Goal: Task Accomplishment & Management: Complete application form

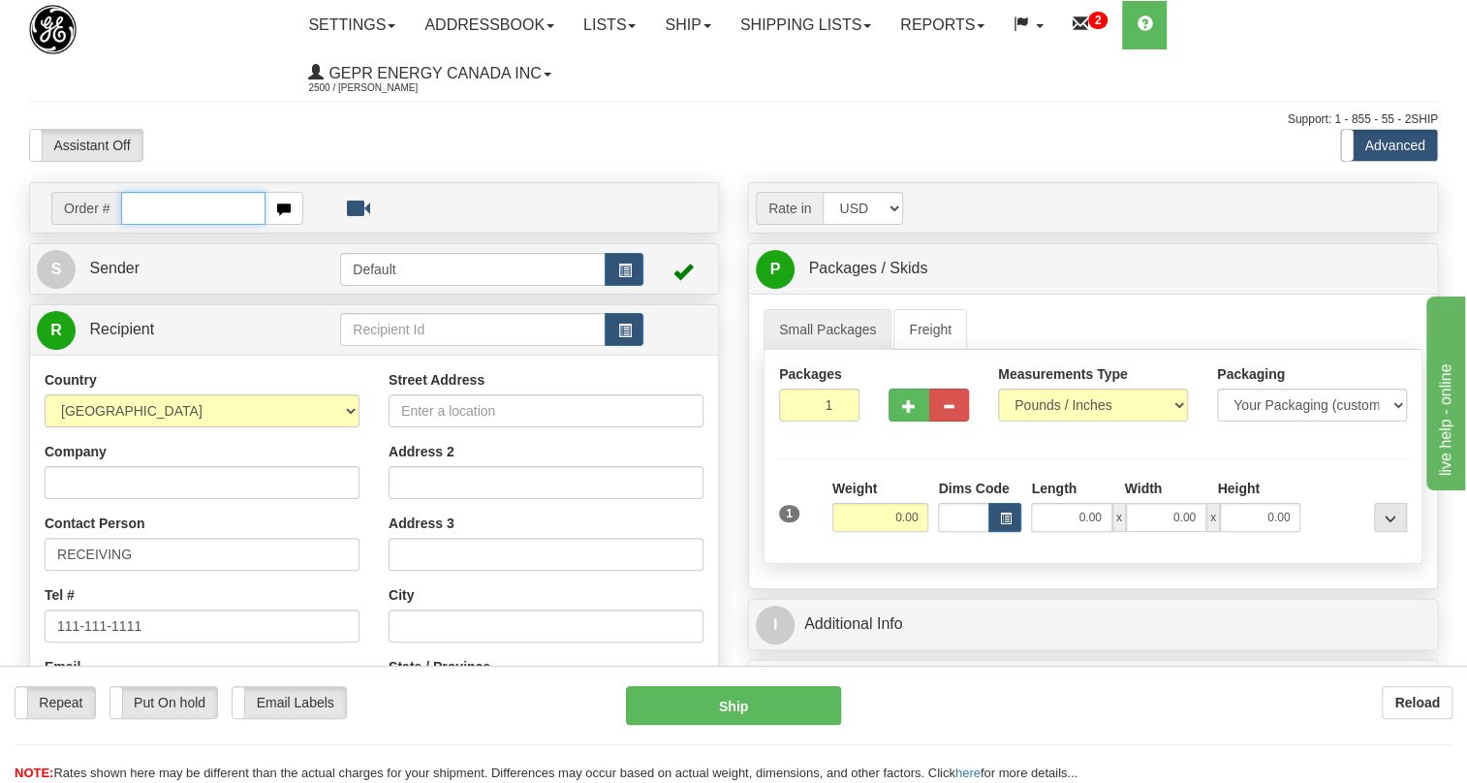
click at [170, 204] on input "text" at bounding box center [193, 208] width 144 height 33
paste input "0086689672"
click at [145, 202] on input "0086689672" at bounding box center [193, 208] width 144 height 33
type input "86689672"
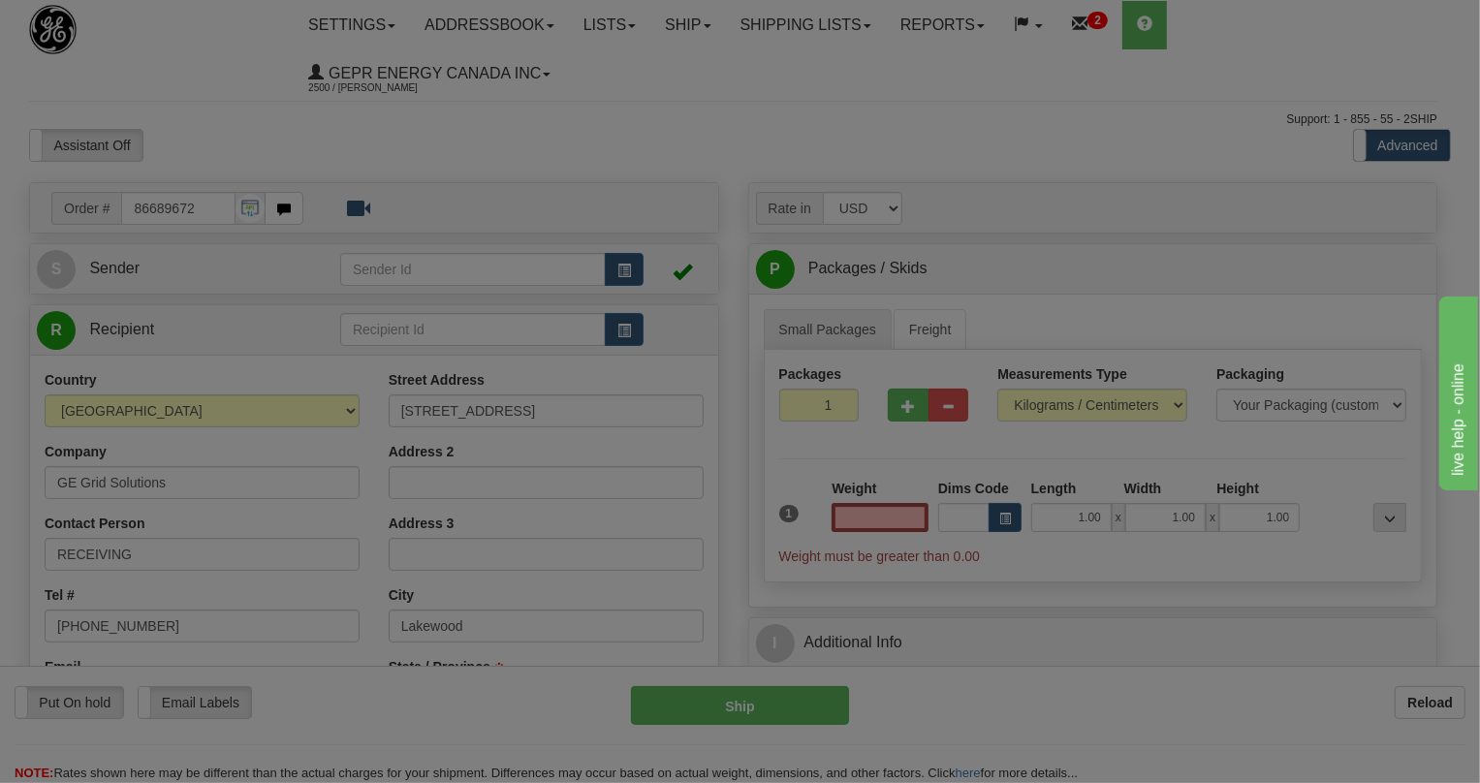
type input "[GEOGRAPHIC_DATA]"
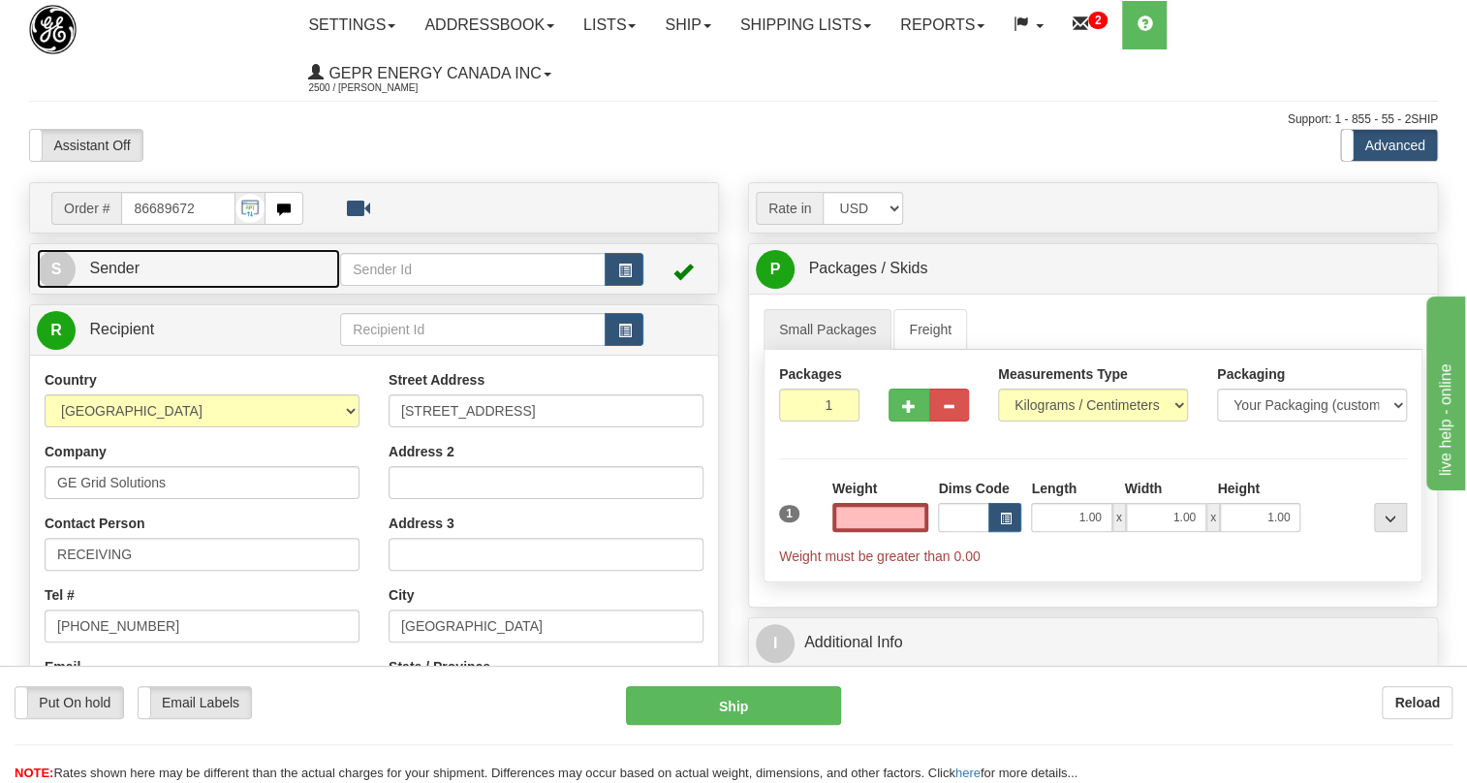
type input "0.00"
click at [122, 268] on span "Sender" at bounding box center [114, 268] width 50 height 16
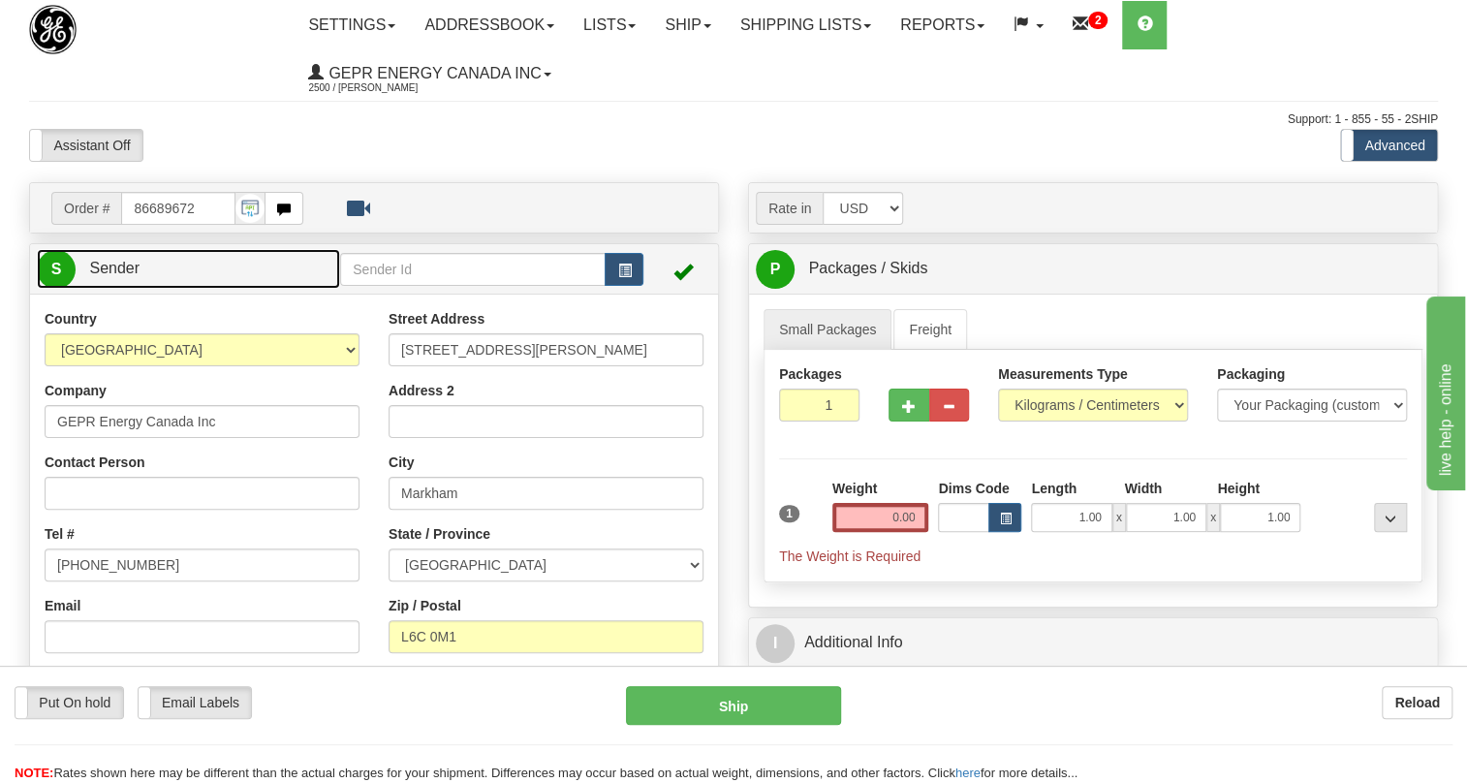
type input "MARKHAM"
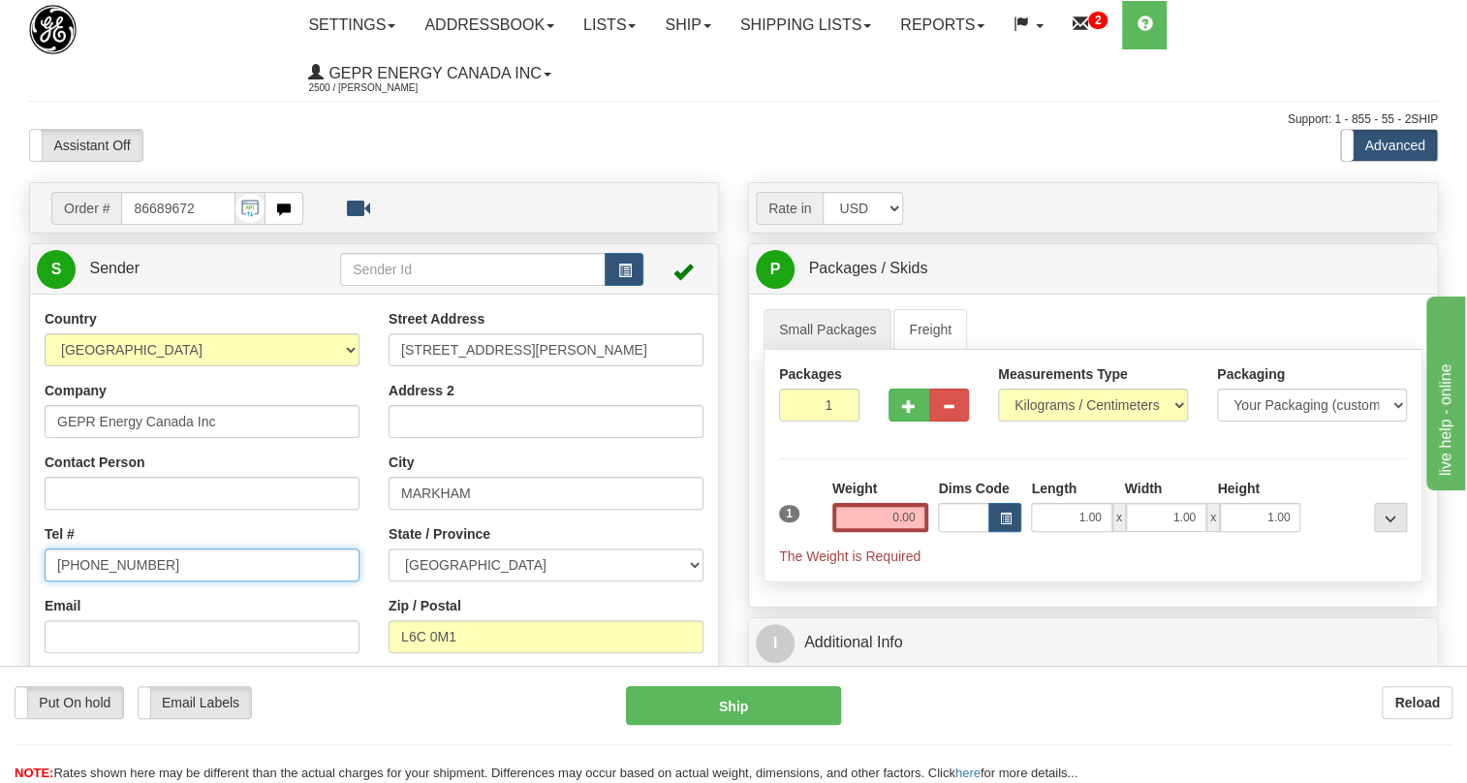
click at [115, 560] on input "[PHONE_NUMBER]" at bounding box center [202, 564] width 315 height 33
click at [110, 569] on input "[PHONE_NUMBER]" at bounding box center [202, 564] width 315 height 33
paste input "[PHONE_NUMBER]"
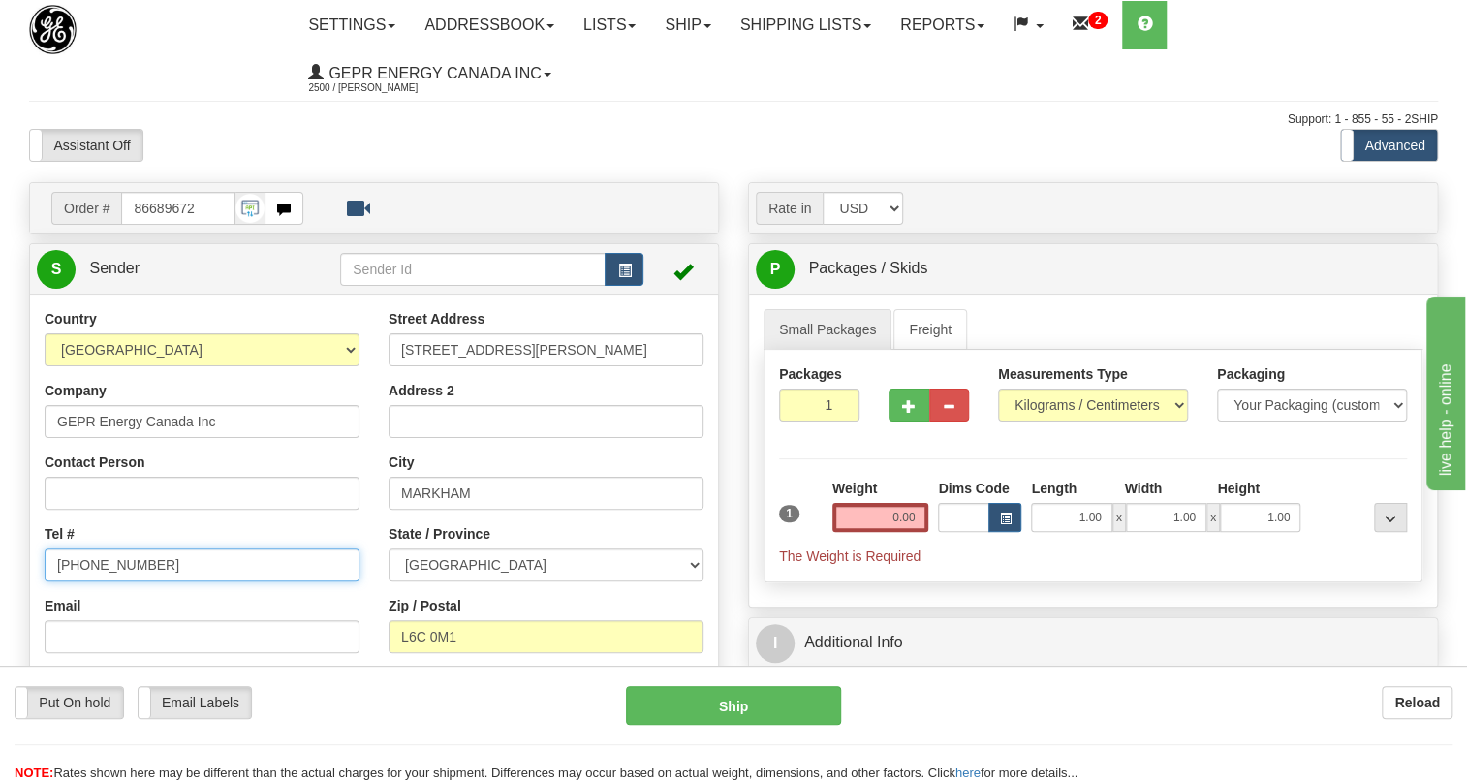
type input "[PHONE_NUMBER]"
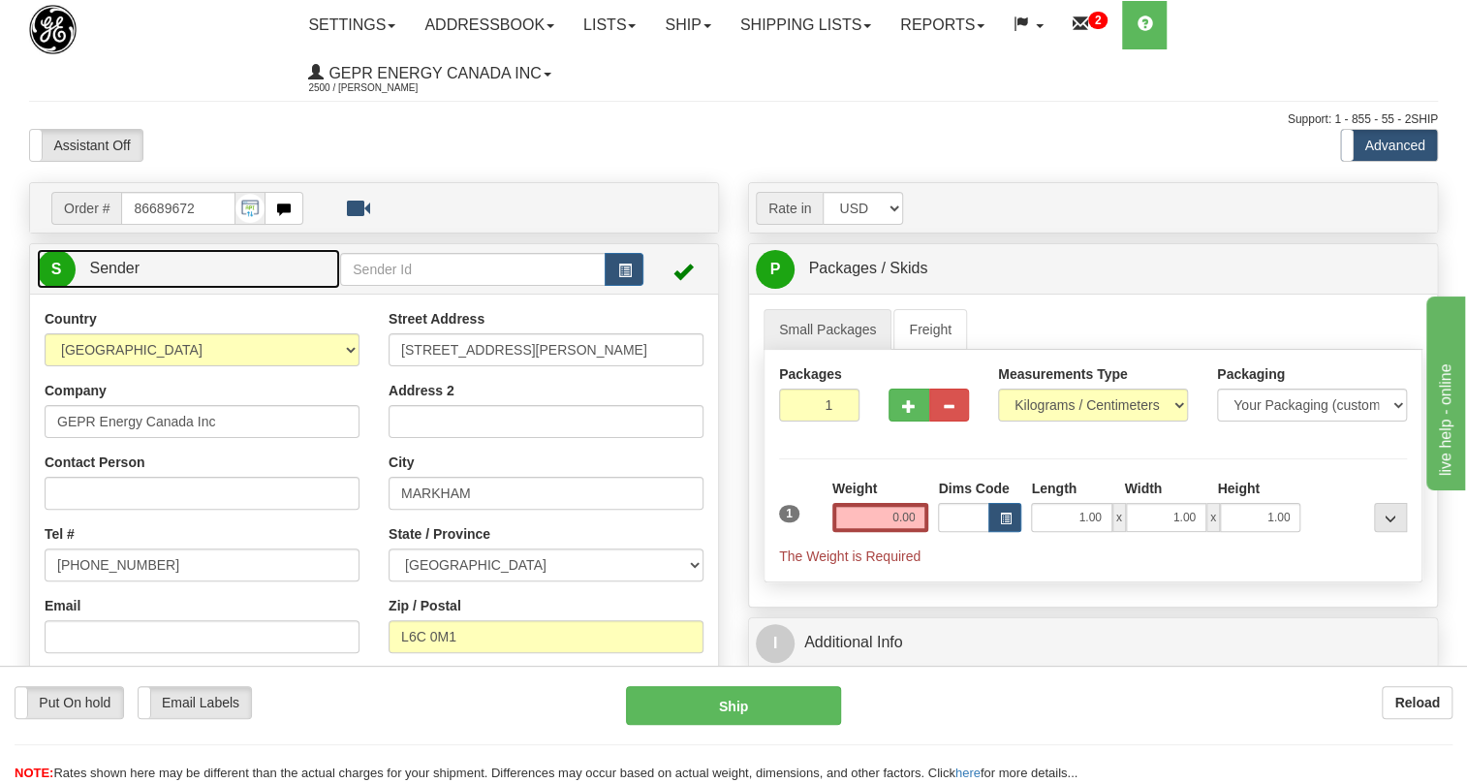
click at [121, 270] on span "Sender" at bounding box center [114, 268] width 50 height 16
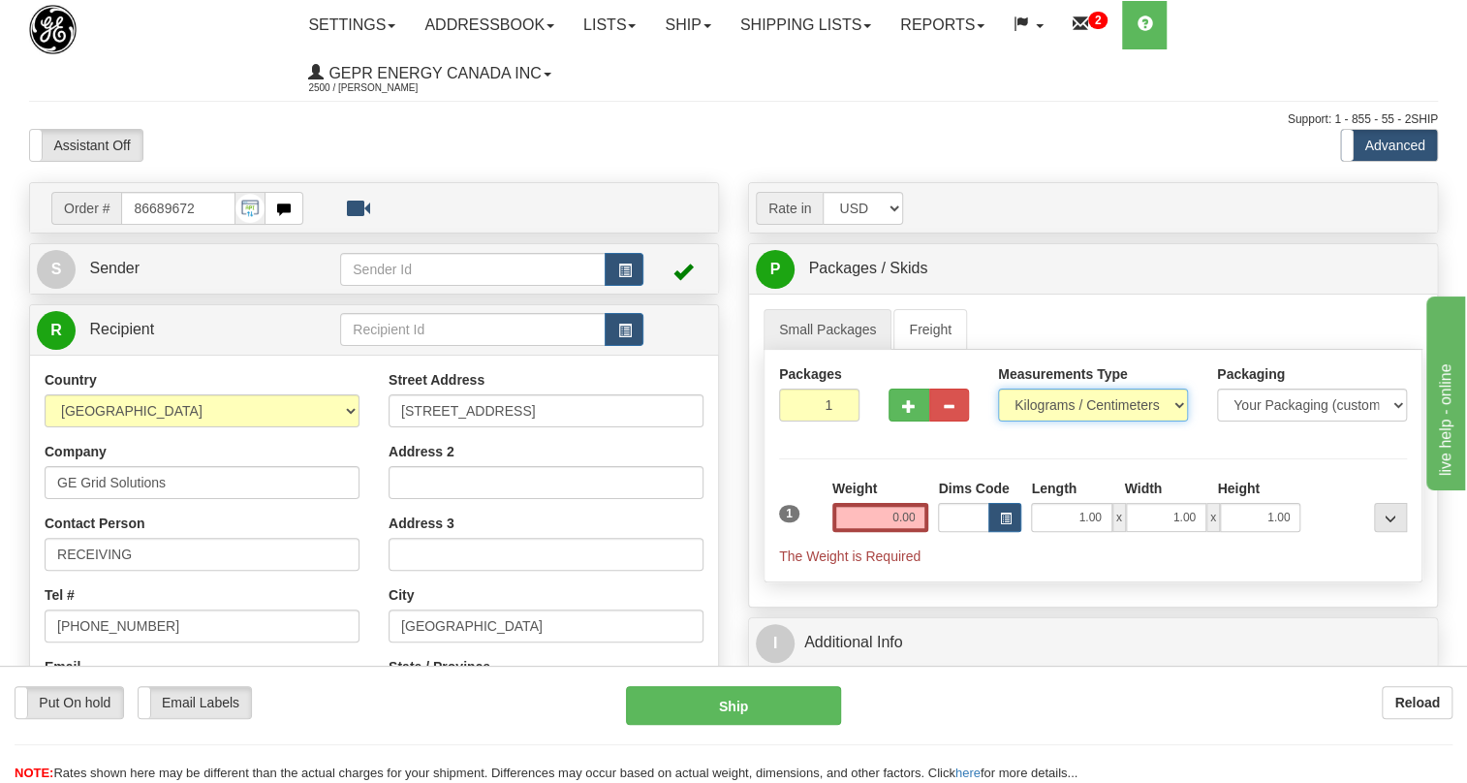
click at [1044, 407] on select "Pounds / Inches Kilograms / Centimeters" at bounding box center [1093, 405] width 190 height 33
click at [1085, 405] on select "Pounds / Inches Kilograms / Centimeters" at bounding box center [1093, 405] width 190 height 33
select select "0"
click at [998, 389] on select "Pounds / Inches Kilograms / Centimeters" at bounding box center [1093, 405] width 190 height 33
click at [891, 516] on input "0.00" at bounding box center [880, 517] width 97 height 29
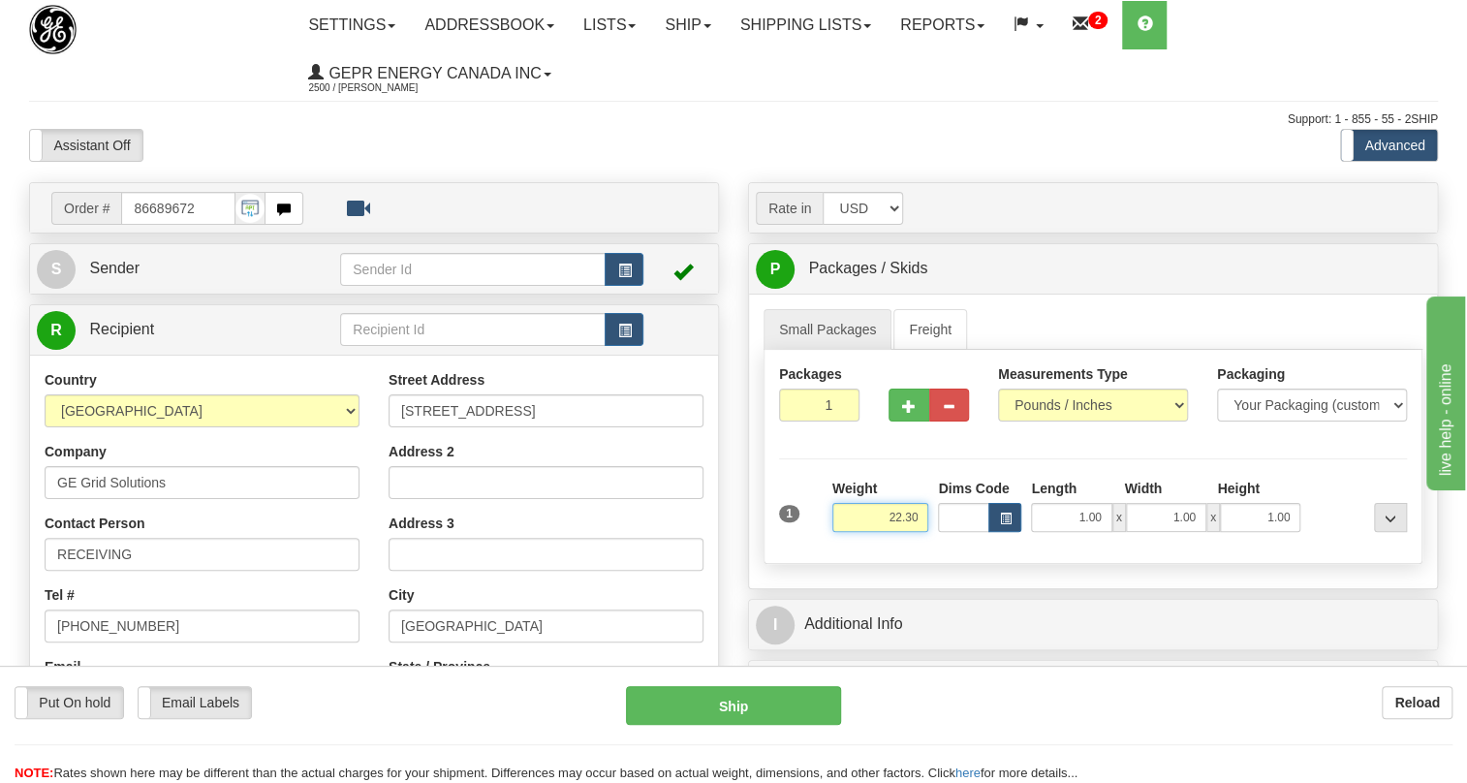
scroll to position [87, 0]
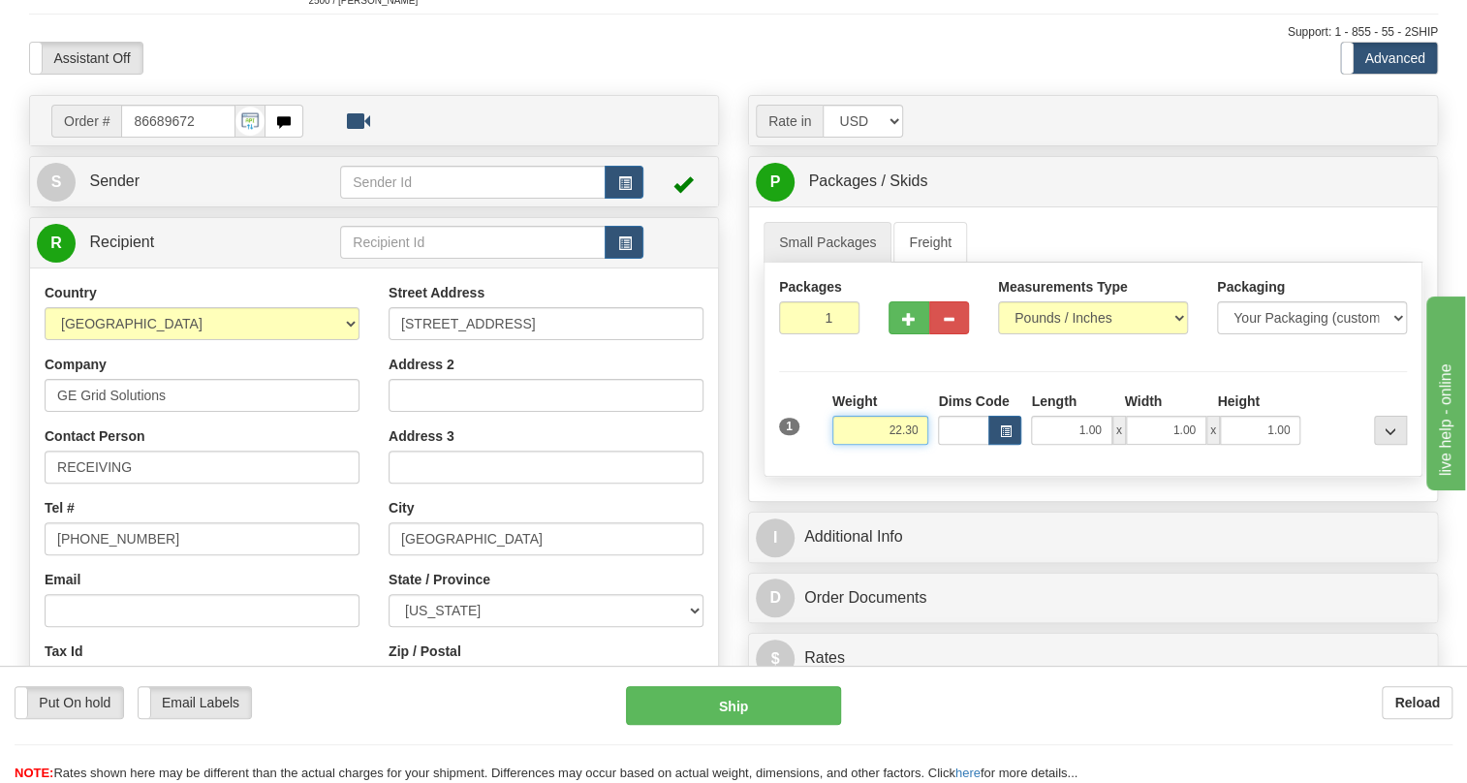
type input "22.30"
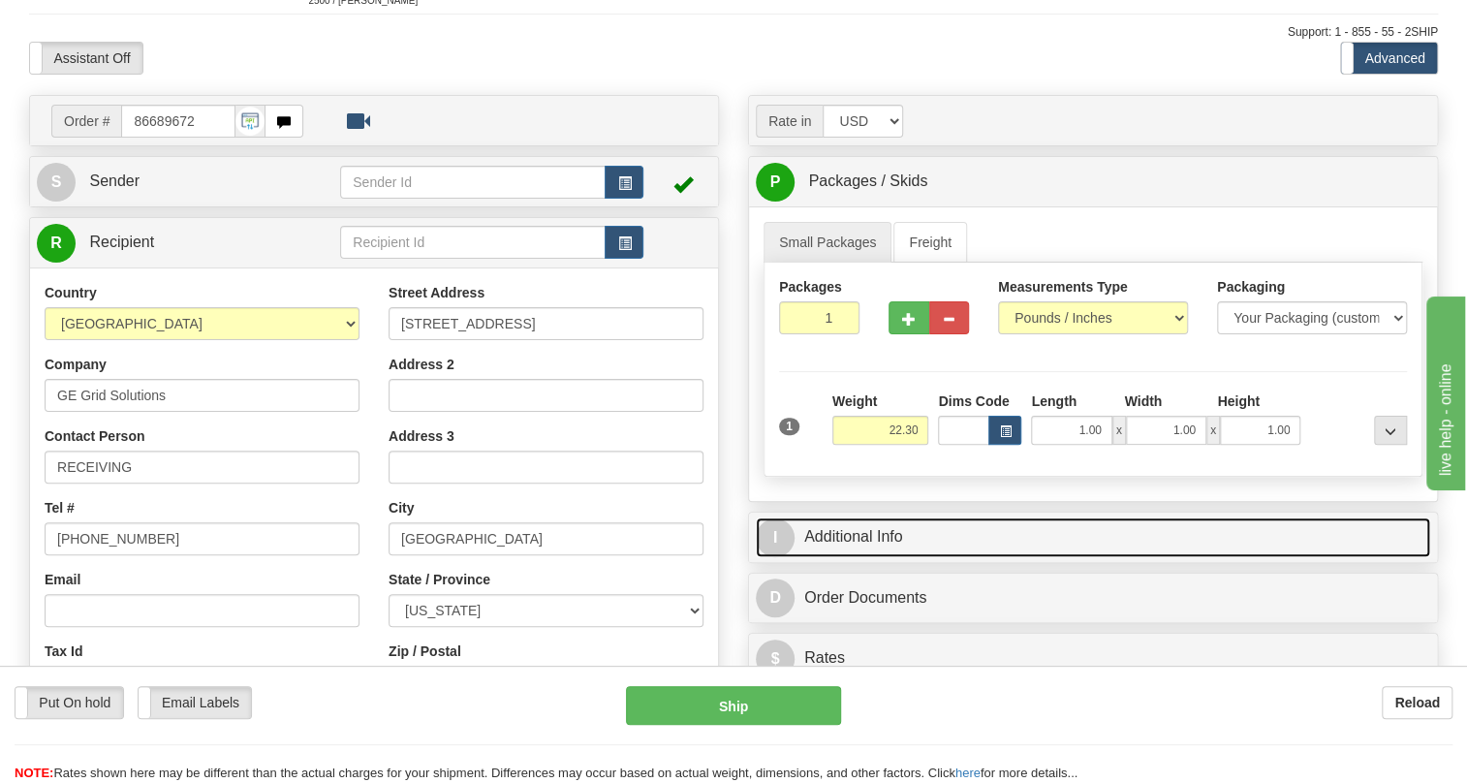
click at [841, 534] on link "I Additional Info" at bounding box center [1093, 537] width 674 height 40
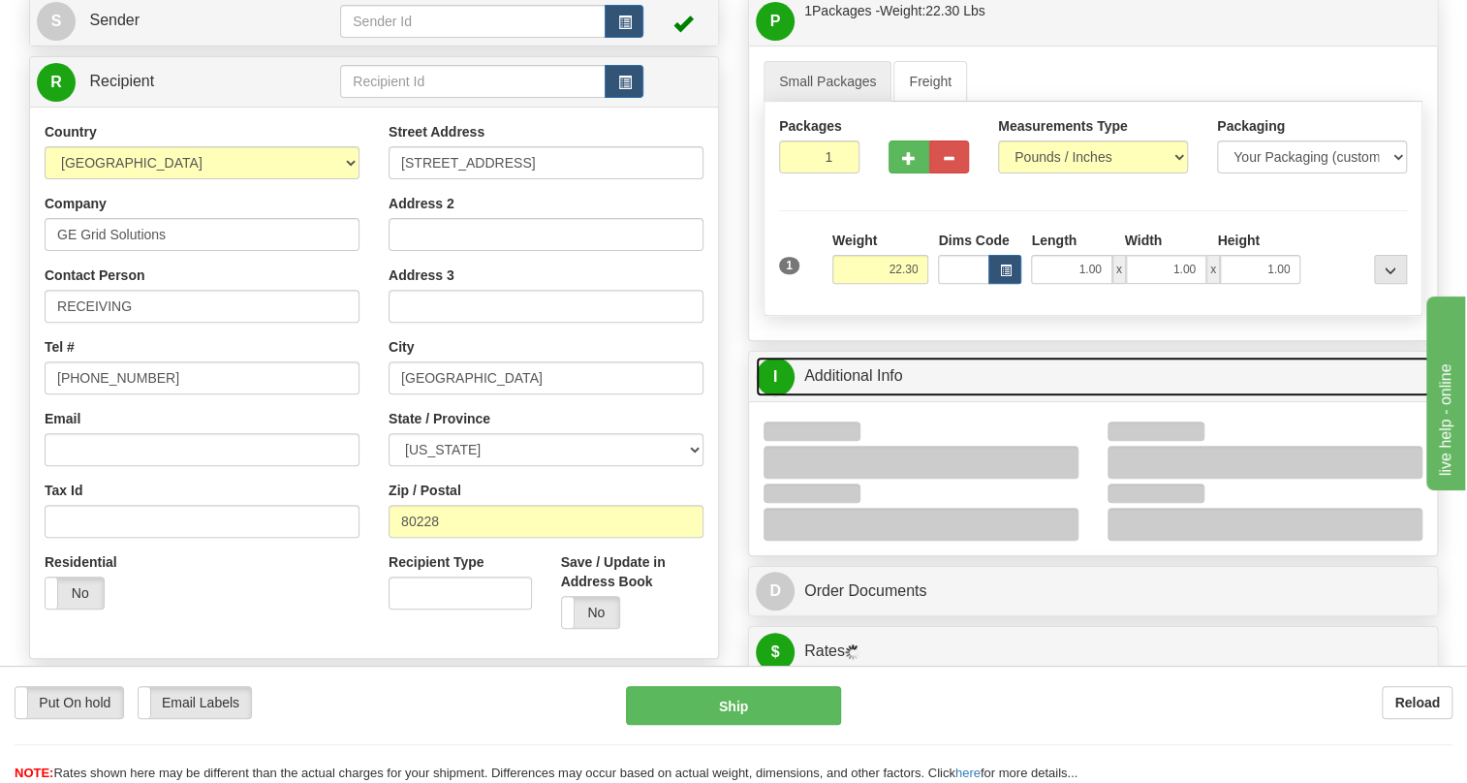
scroll to position [264, 0]
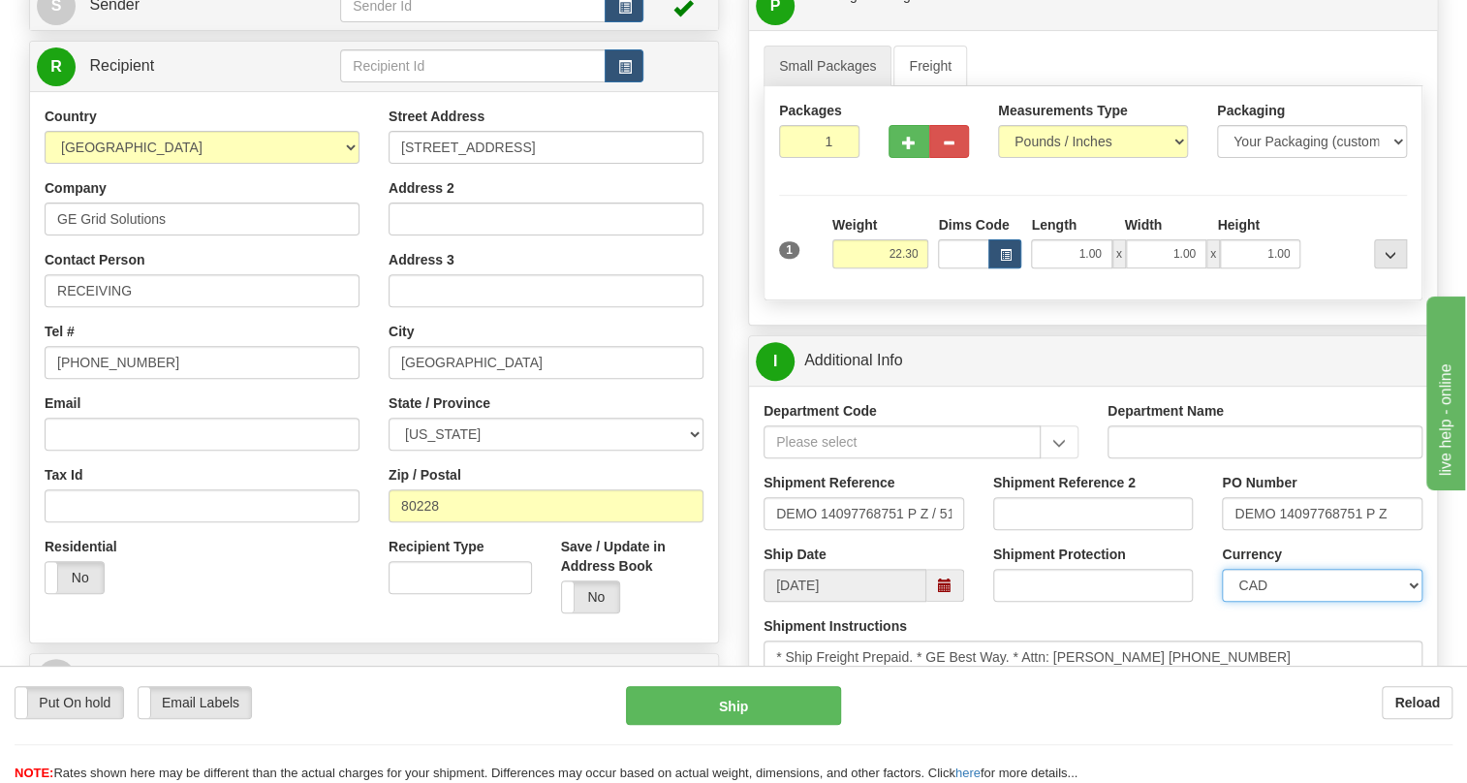
click at [1295, 576] on select "CAD USD EUR ZAR [PERSON_NAME] ARN AUD AUS AWG BBD BFR BGN BHD BMD BND BRC BRL C…" at bounding box center [1322, 585] width 201 height 33
select select "1"
click at [1222, 569] on select "CAD USD EUR ZAR [PERSON_NAME] ARN AUD AUS AWG BBD BFR BGN BHD BMD BND BRC BRL C…" at bounding box center [1322, 585] width 201 height 33
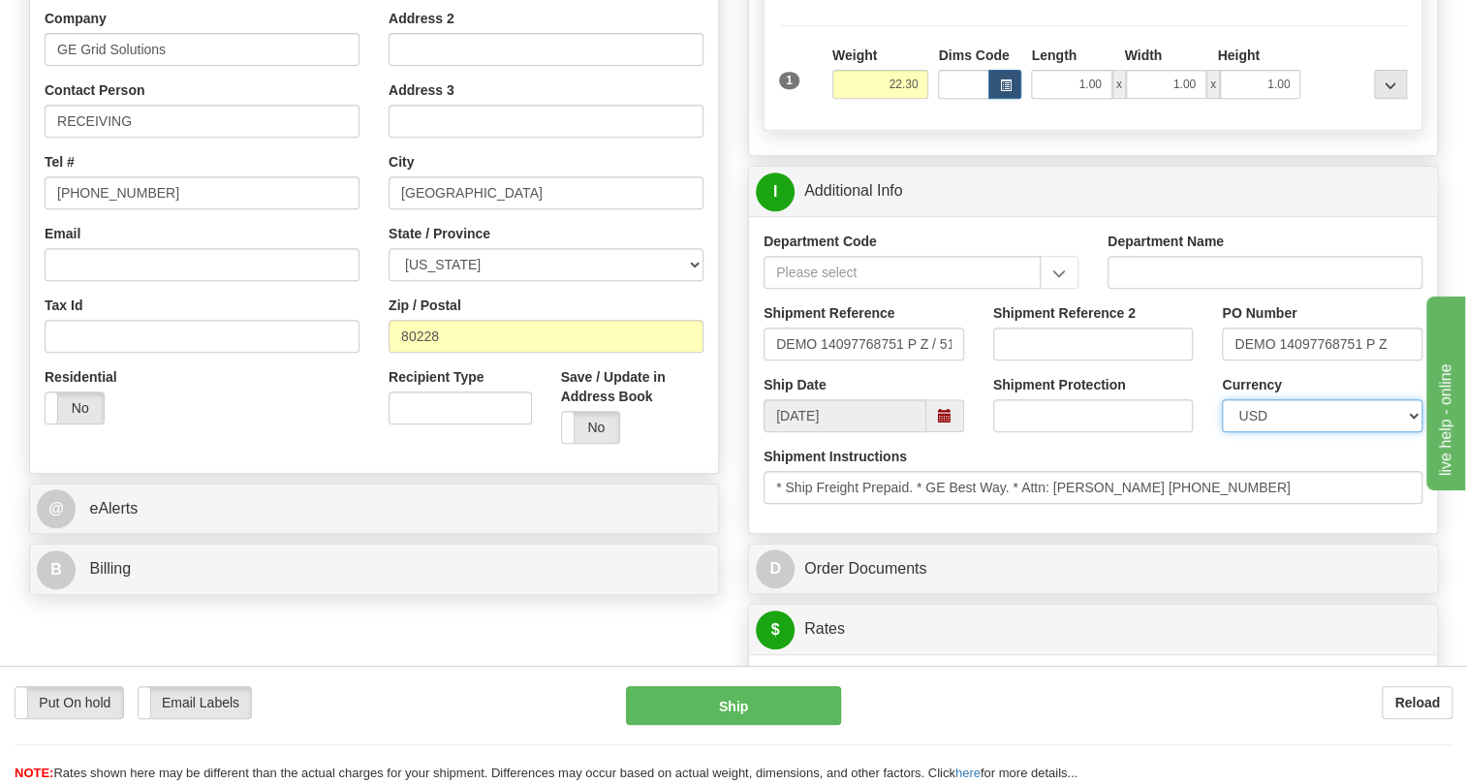
scroll to position [440, 0]
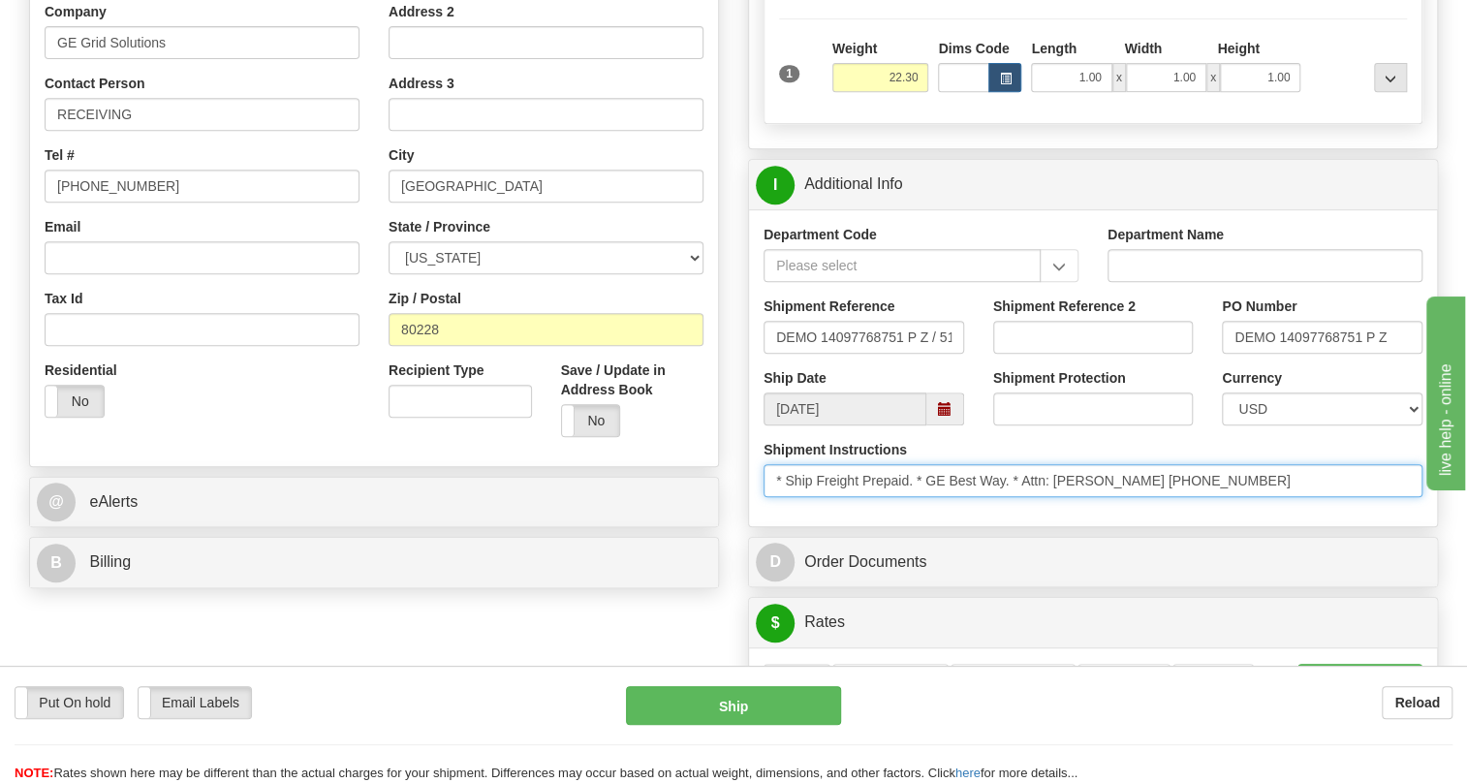
drag, startPoint x: 1225, startPoint y: 479, endPoint x: 1027, endPoint y: 486, distance: 197.8
click at [1027, 486] on input "* Ship Freight Prepaid. * GE Best Way. * Attn: [PERSON_NAME] [PHONE_NUMBER]" at bounding box center [1092, 480] width 659 height 33
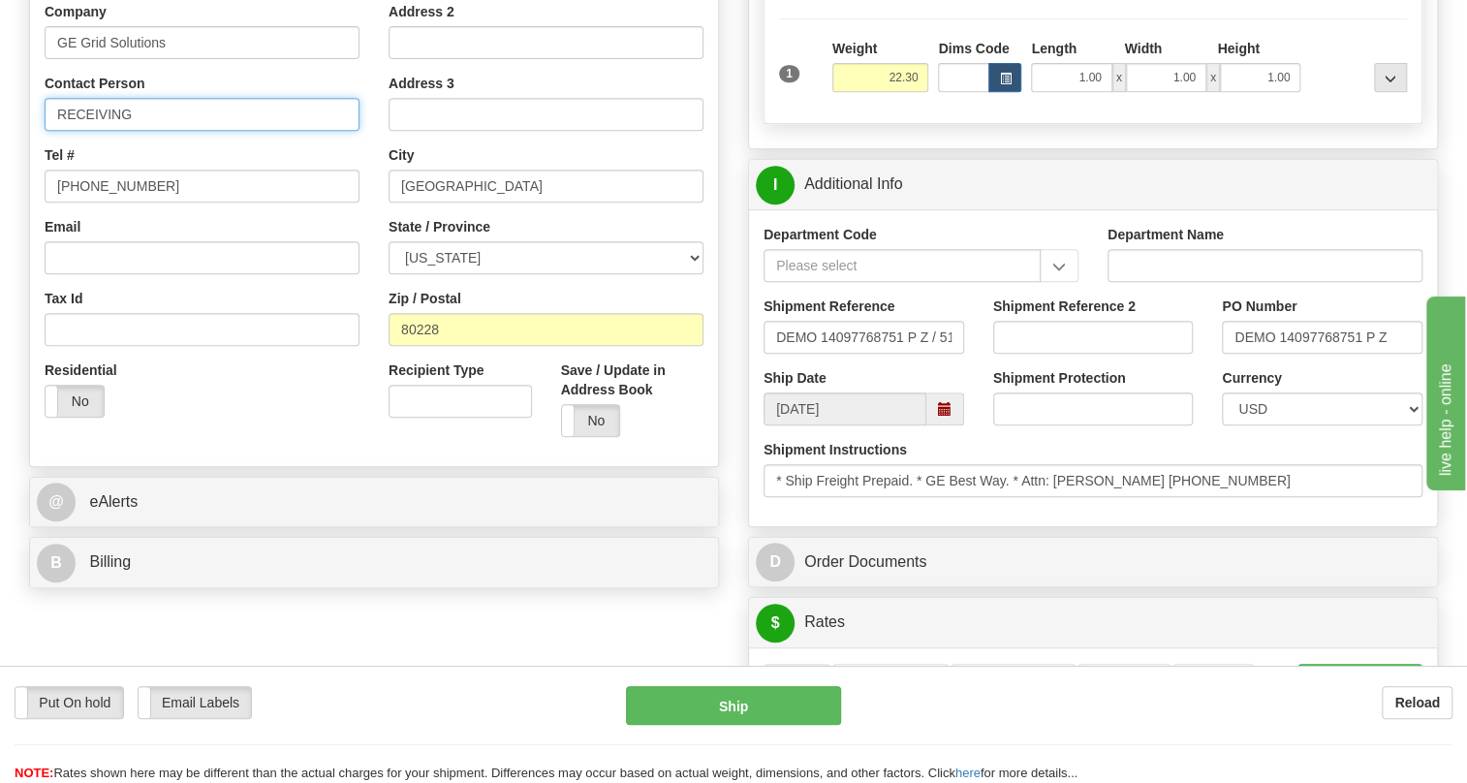
click at [187, 122] on input "RECEIVING" at bounding box center [202, 114] width 315 height 33
paste input "Attn: [PERSON_NAME] [PHONE_NUMBER]"
drag, startPoint x: 337, startPoint y: 111, endPoint x: 259, endPoint y: 106, distance: 78.7
click at [259, 106] on input "RECEIVING / Attn: [PERSON_NAME] [PHONE_NUMBER]" at bounding box center [202, 114] width 315 height 33
type input "RECEIVING / Attn: [PERSON_NAME]"
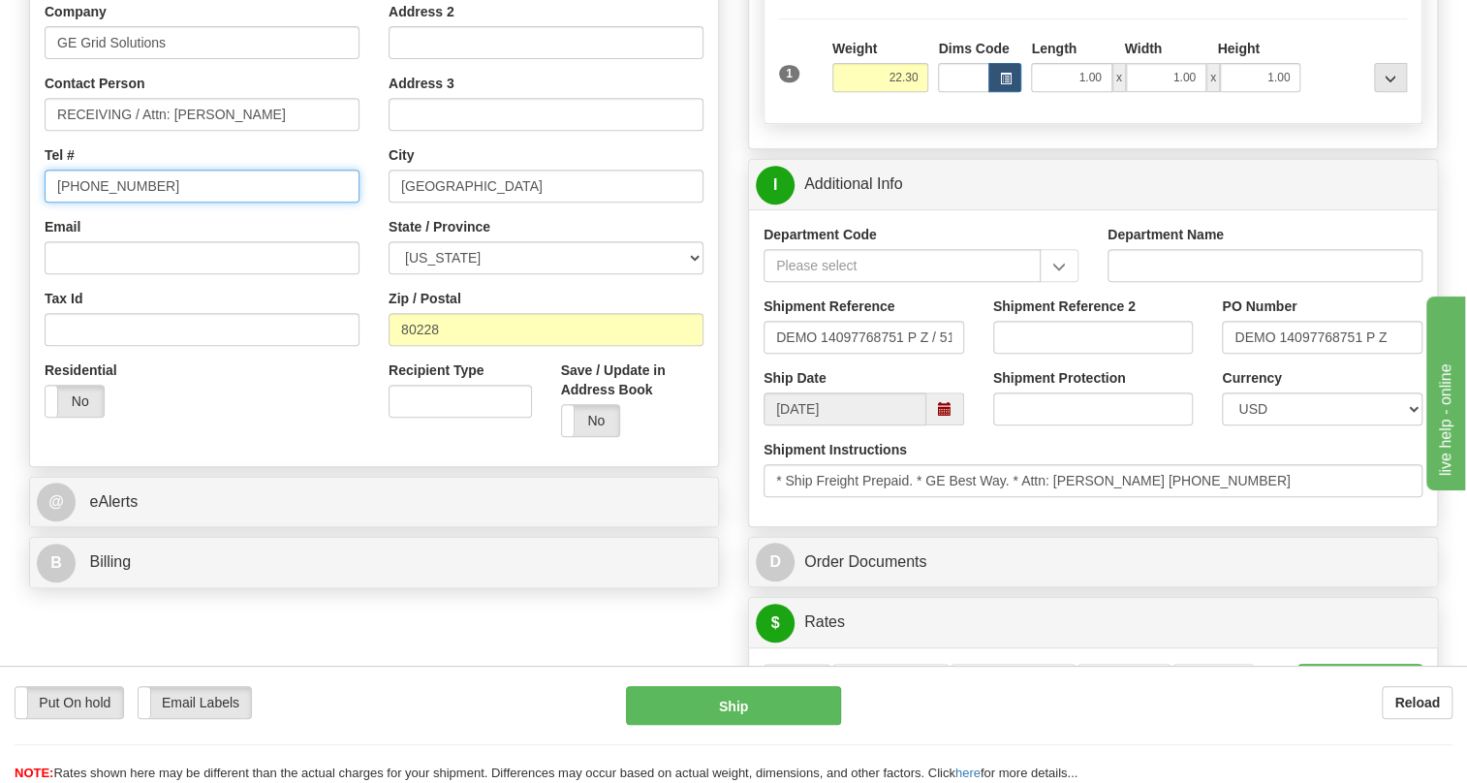
click at [116, 185] on input "[PHONE_NUMBER]" at bounding box center [202, 186] width 315 height 33
paste input "[PHONE_NUMBER]"
type input "[PHONE_NUMBER]"
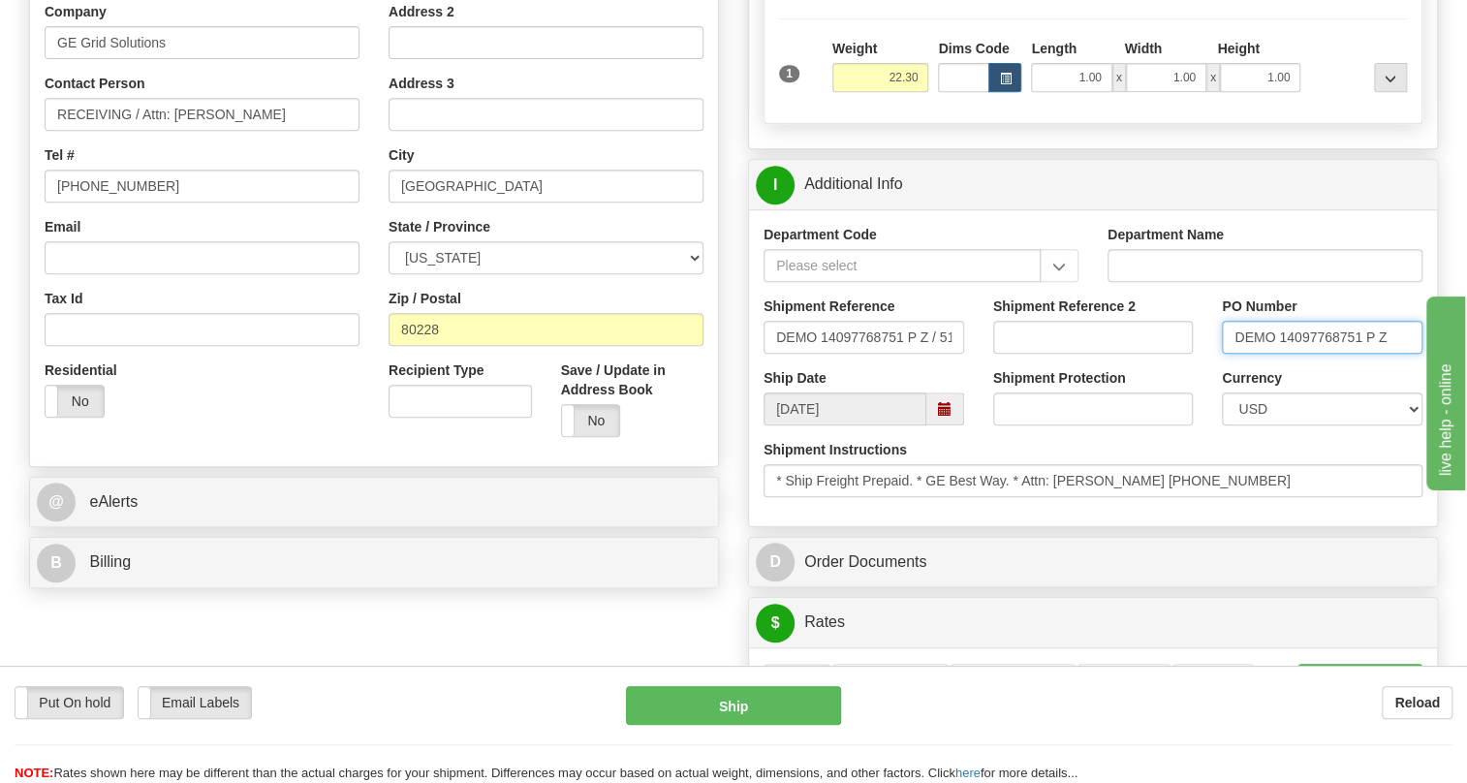
click at [1311, 334] on input "DEMO 14097768751 P Z" at bounding box center [1322, 337] width 201 height 33
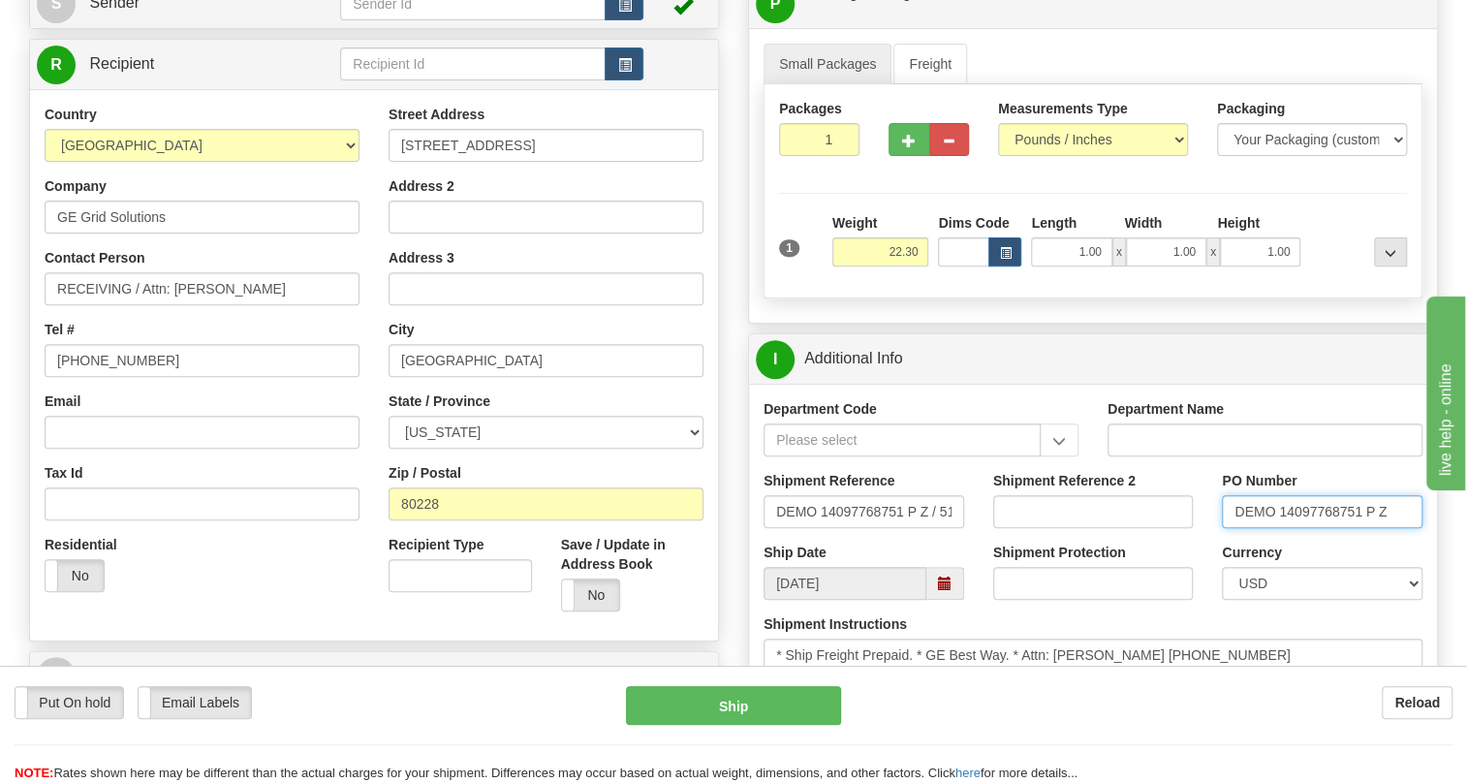
scroll to position [264, 0]
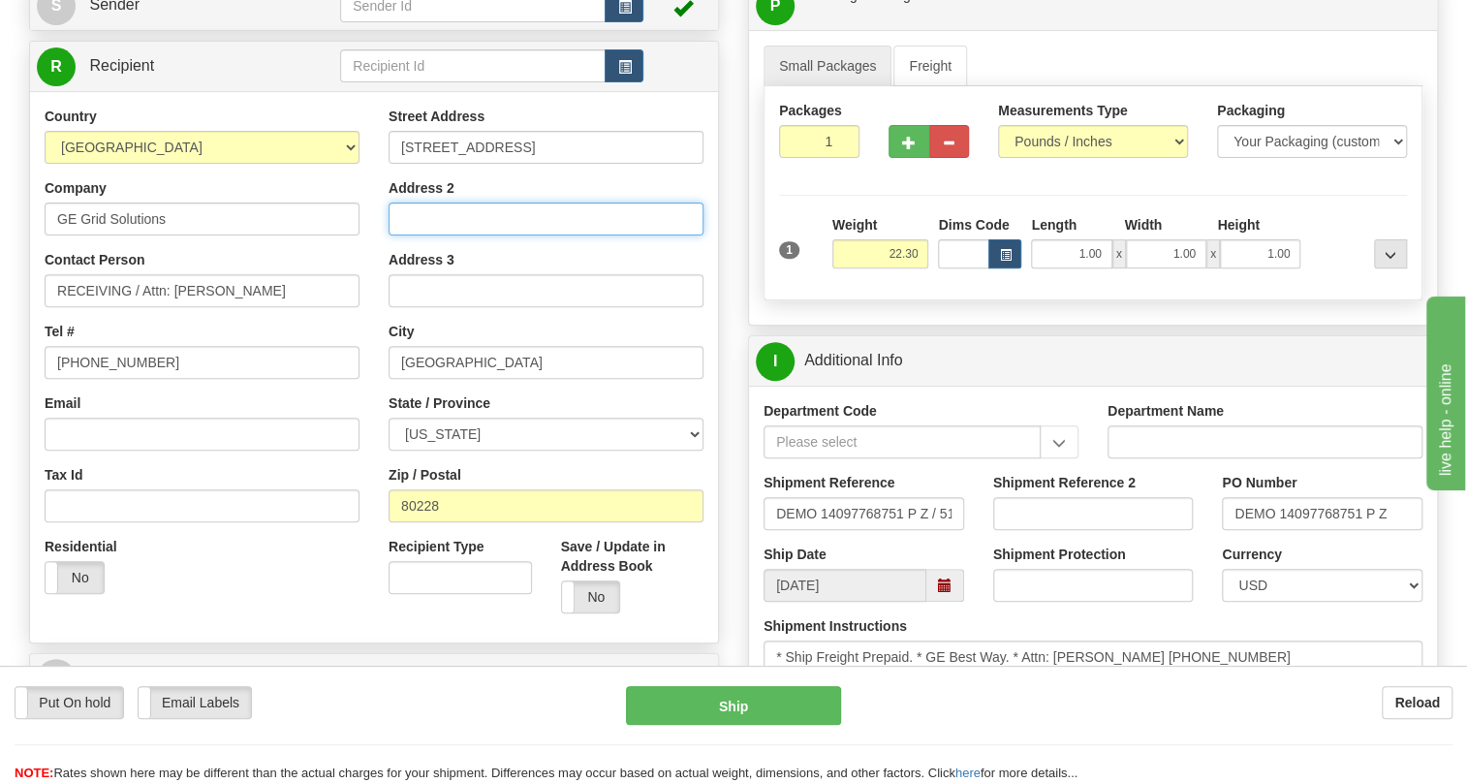
click at [423, 206] on input "Address 2" at bounding box center [546, 218] width 315 height 33
paste input "DEMO 14097768751 P Z"
click at [409, 216] on input "po# DEMO 14097768751 P Z" at bounding box center [546, 218] width 315 height 33
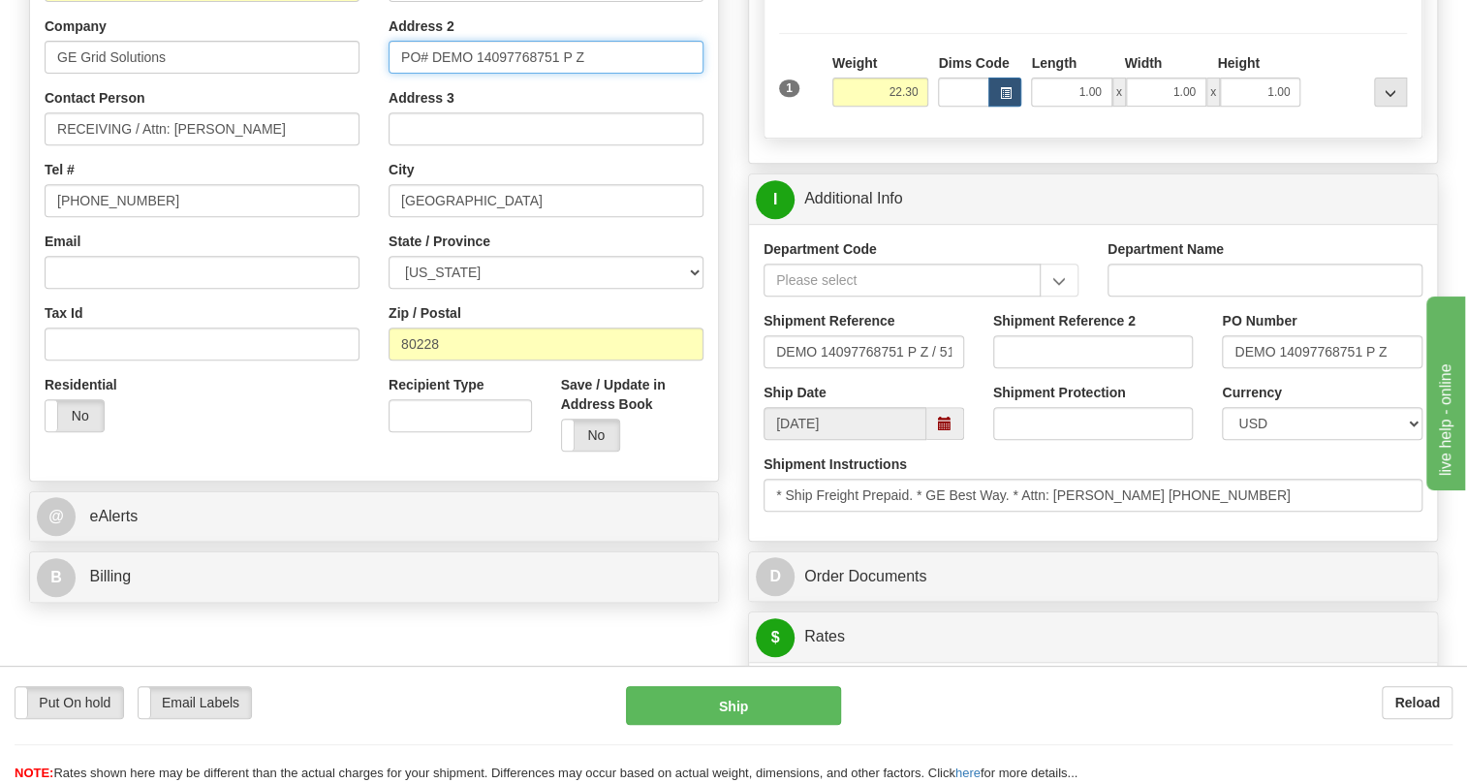
scroll to position [440, 0]
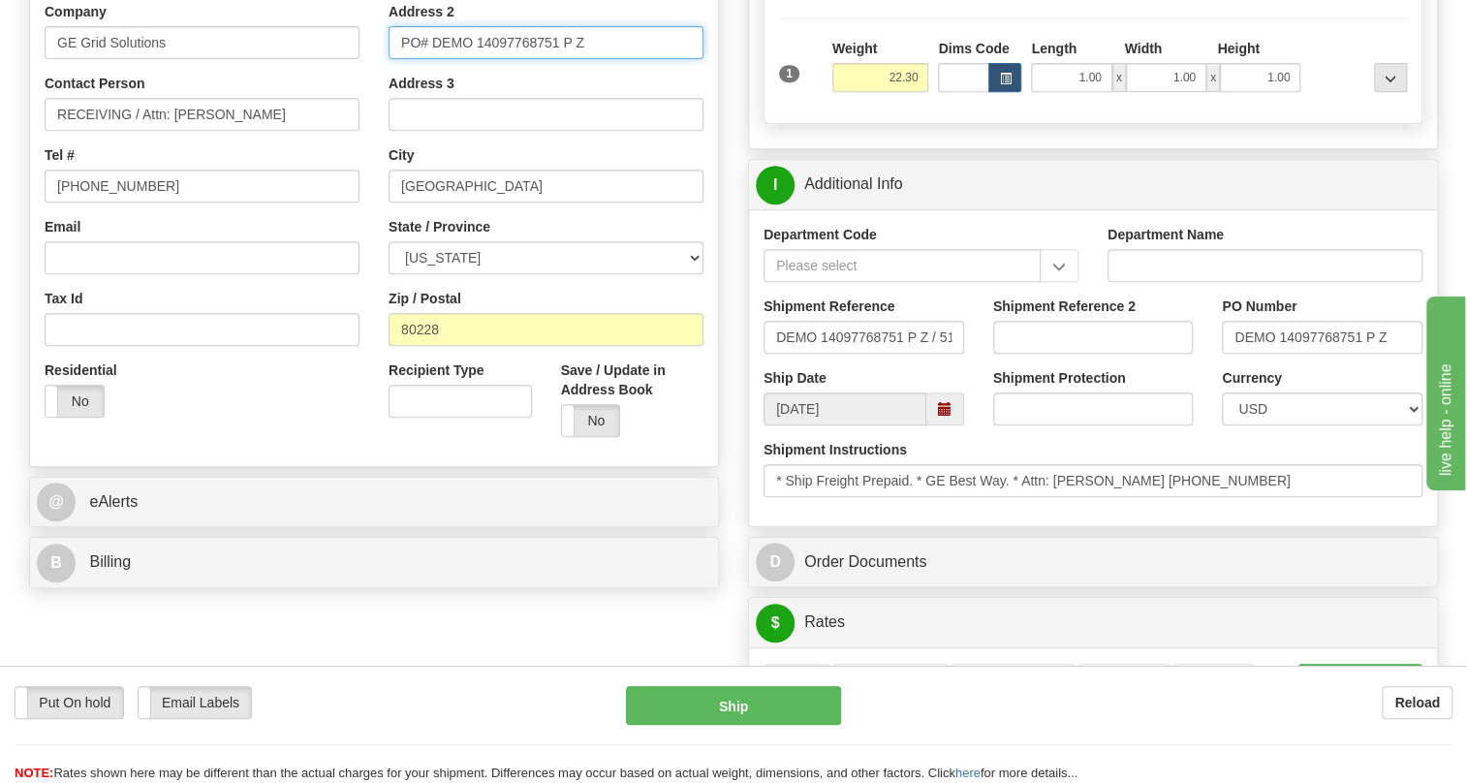
type input "PO# DEMO 14097768751 P Z"
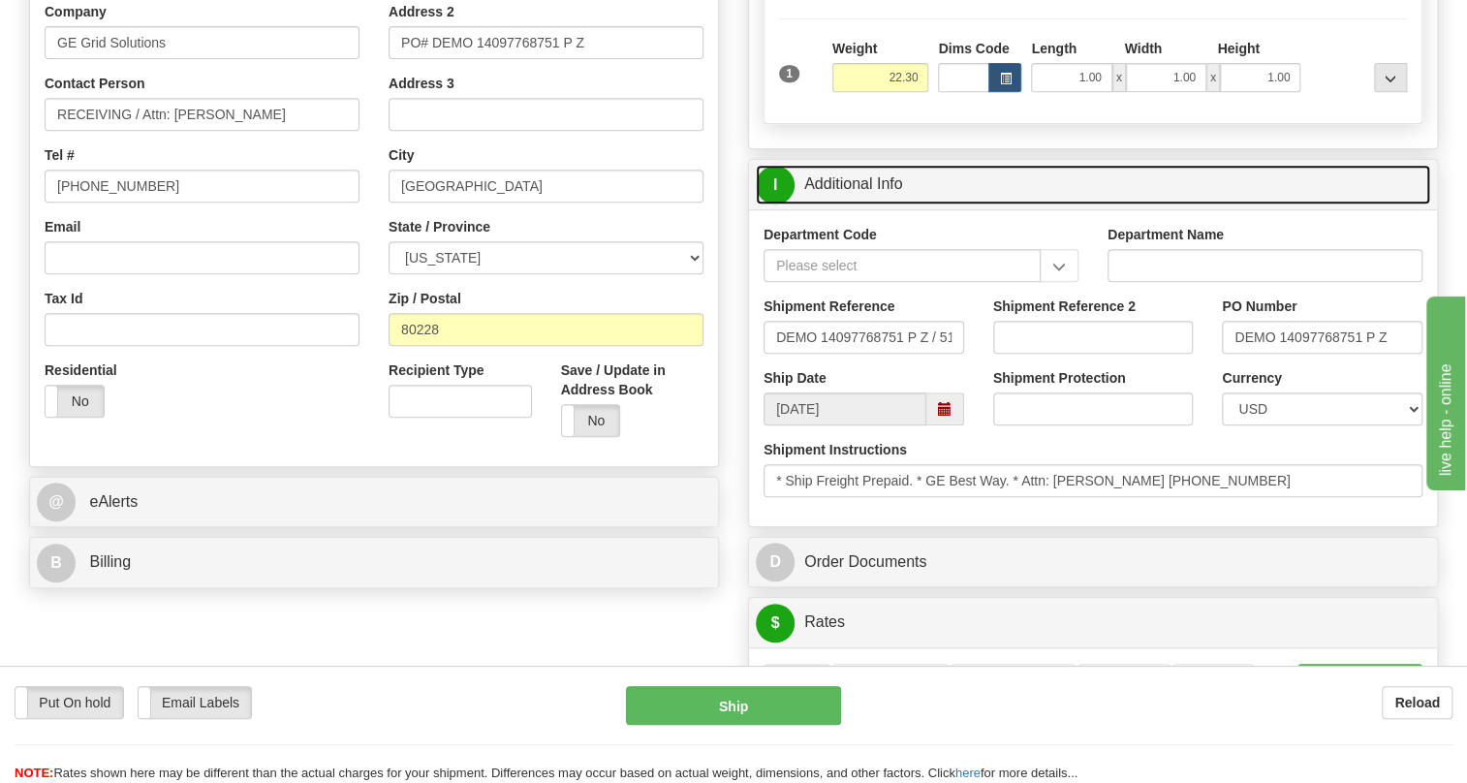
click at [858, 181] on link "I Additional Info" at bounding box center [1093, 185] width 674 height 40
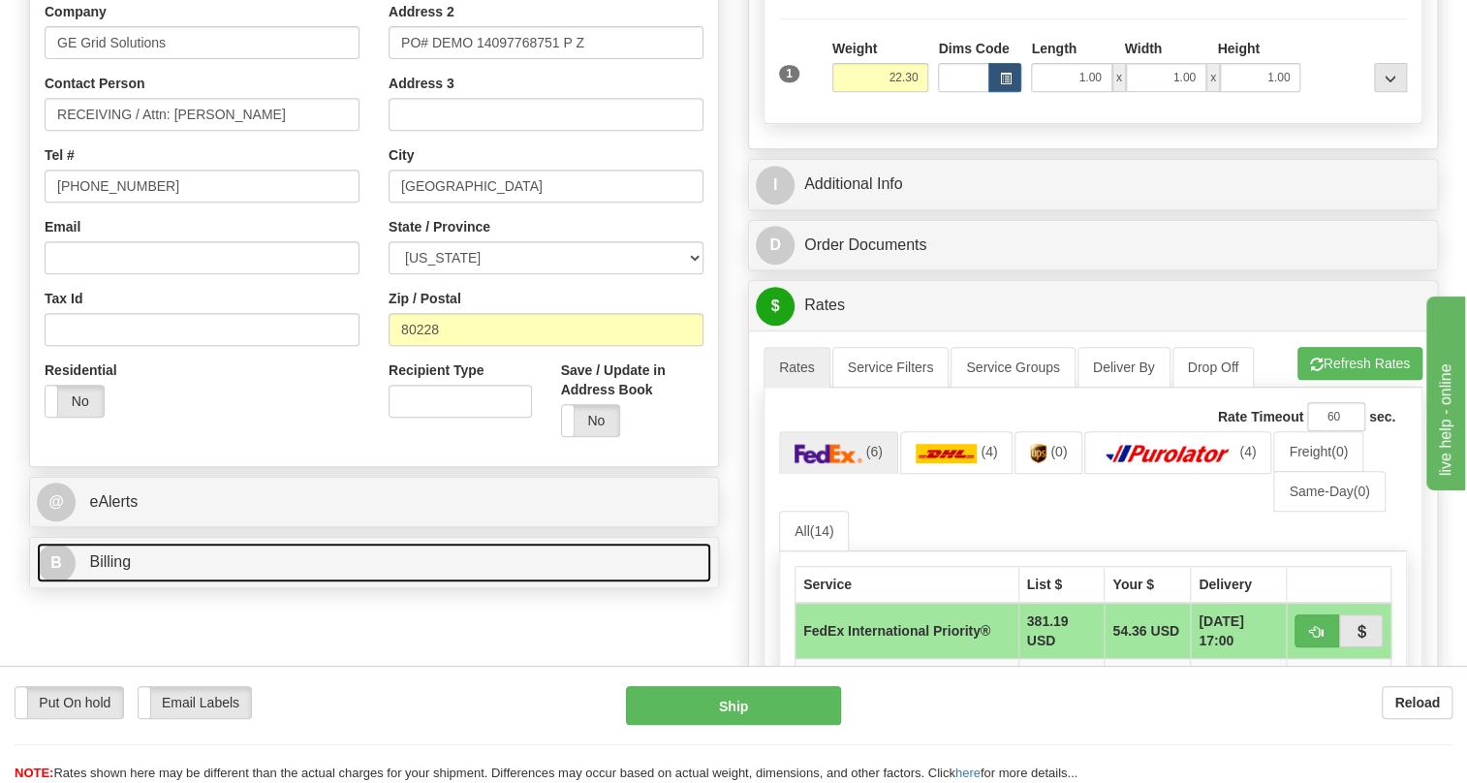
click at [112, 561] on span "Billing" at bounding box center [110, 561] width 42 height 16
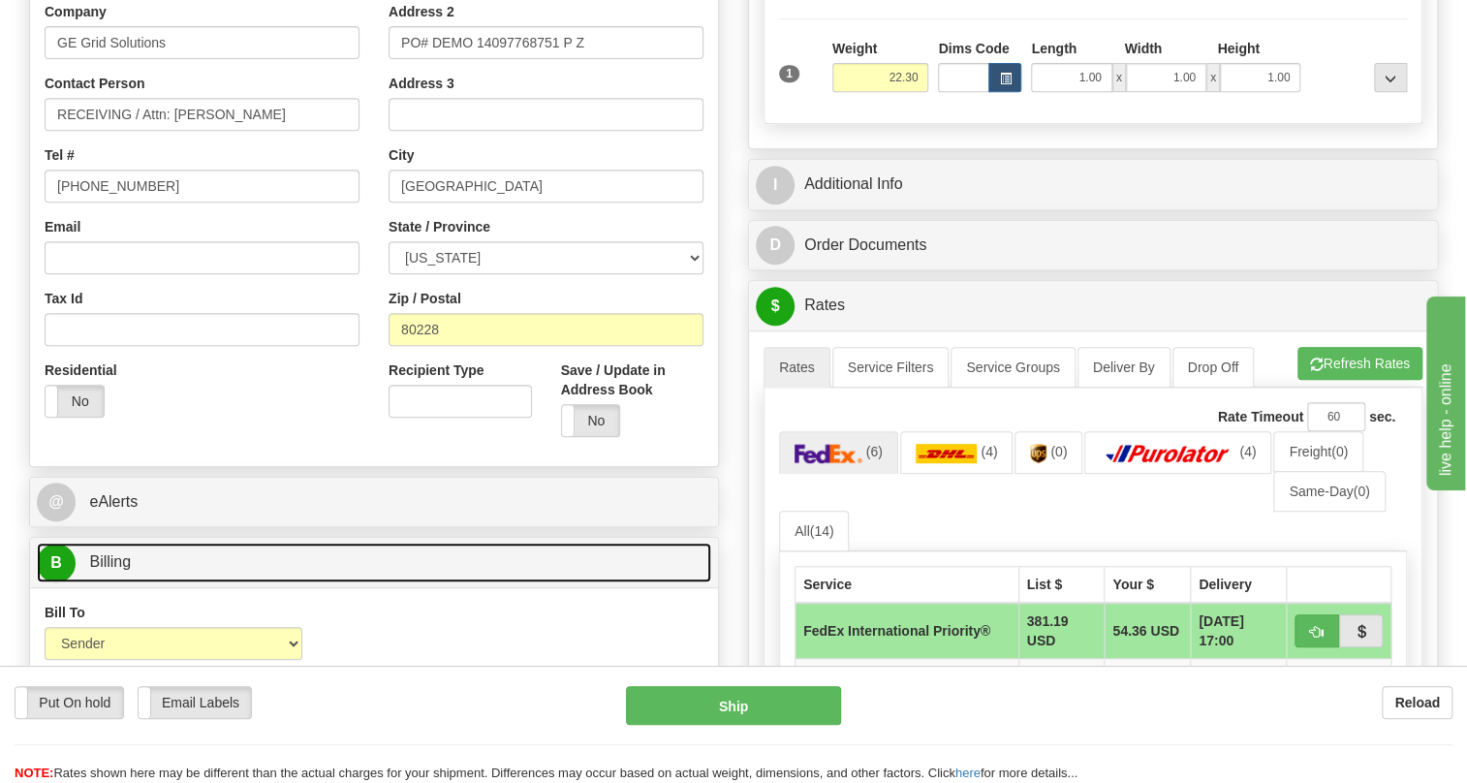
click at [112, 559] on span "Billing" at bounding box center [110, 561] width 42 height 16
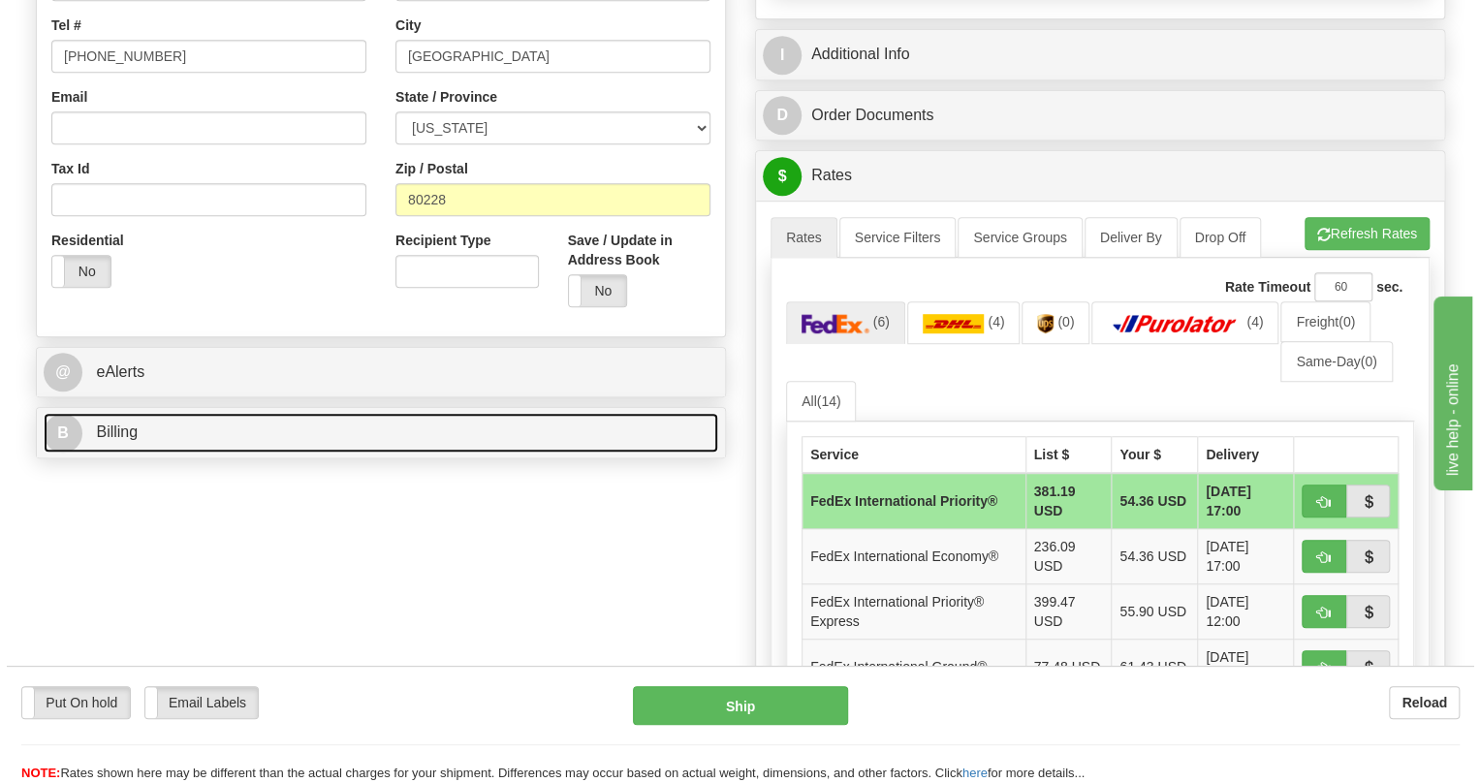
scroll to position [616, 0]
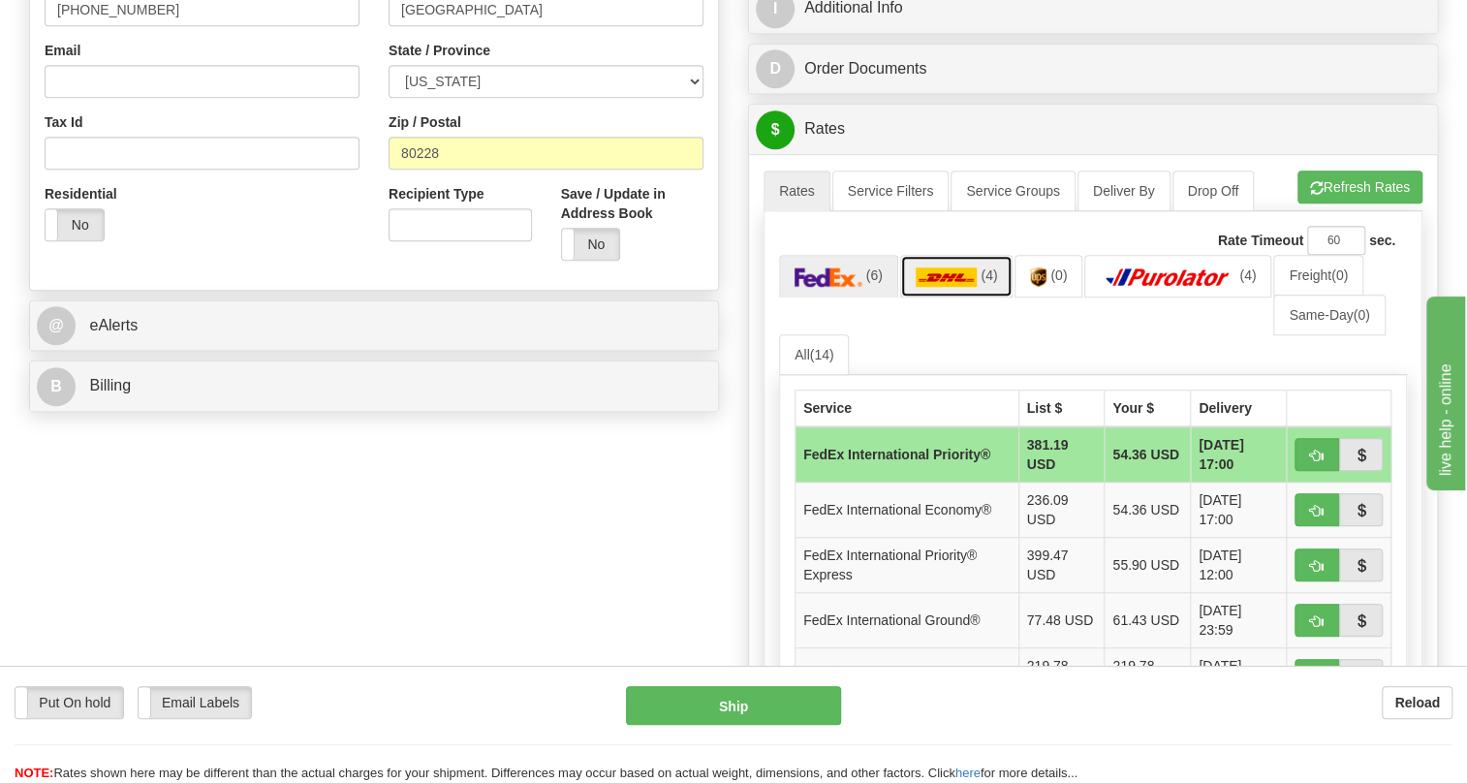
click at [950, 273] on img at bounding box center [947, 276] width 62 height 19
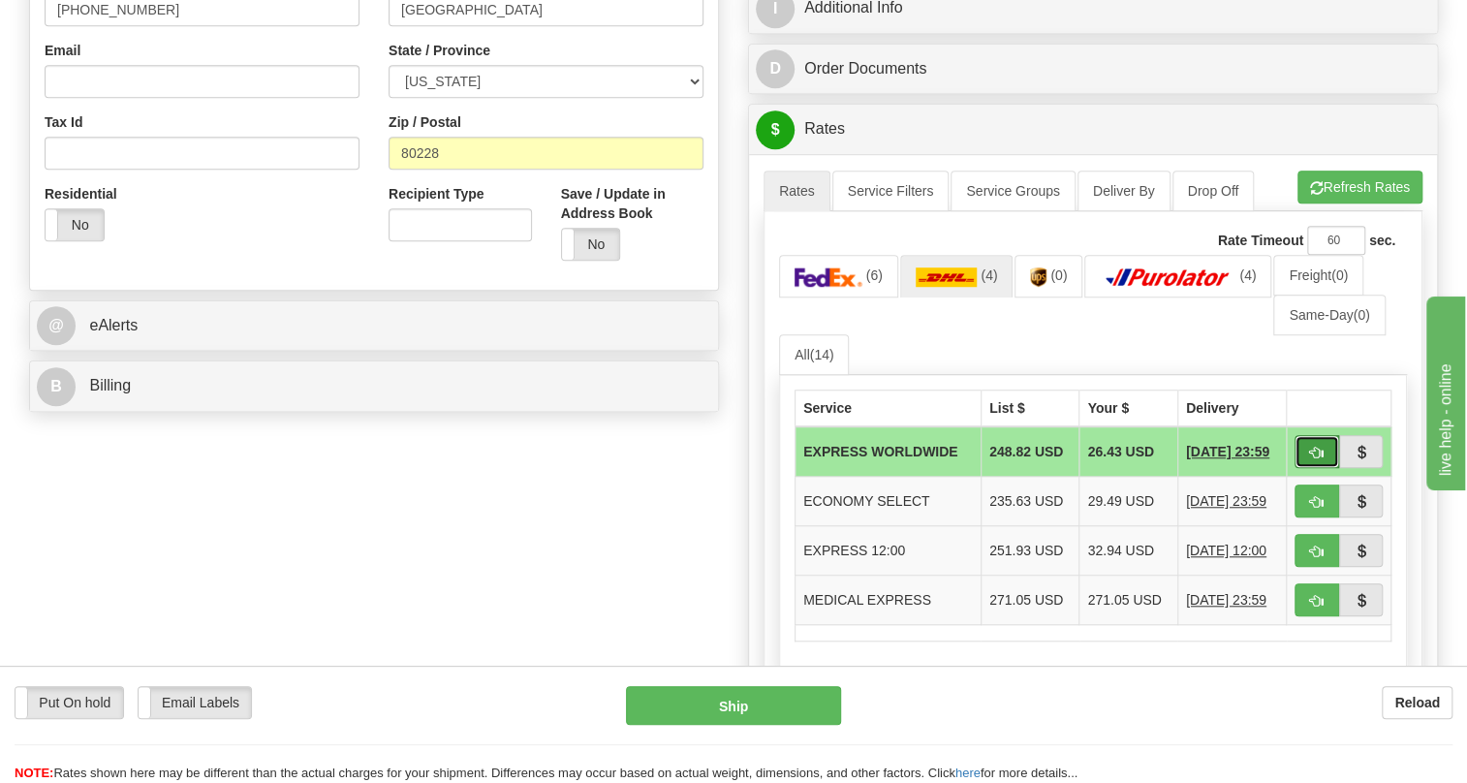
click at [1305, 449] on button "button" at bounding box center [1316, 451] width 45 height 33
type input "P"
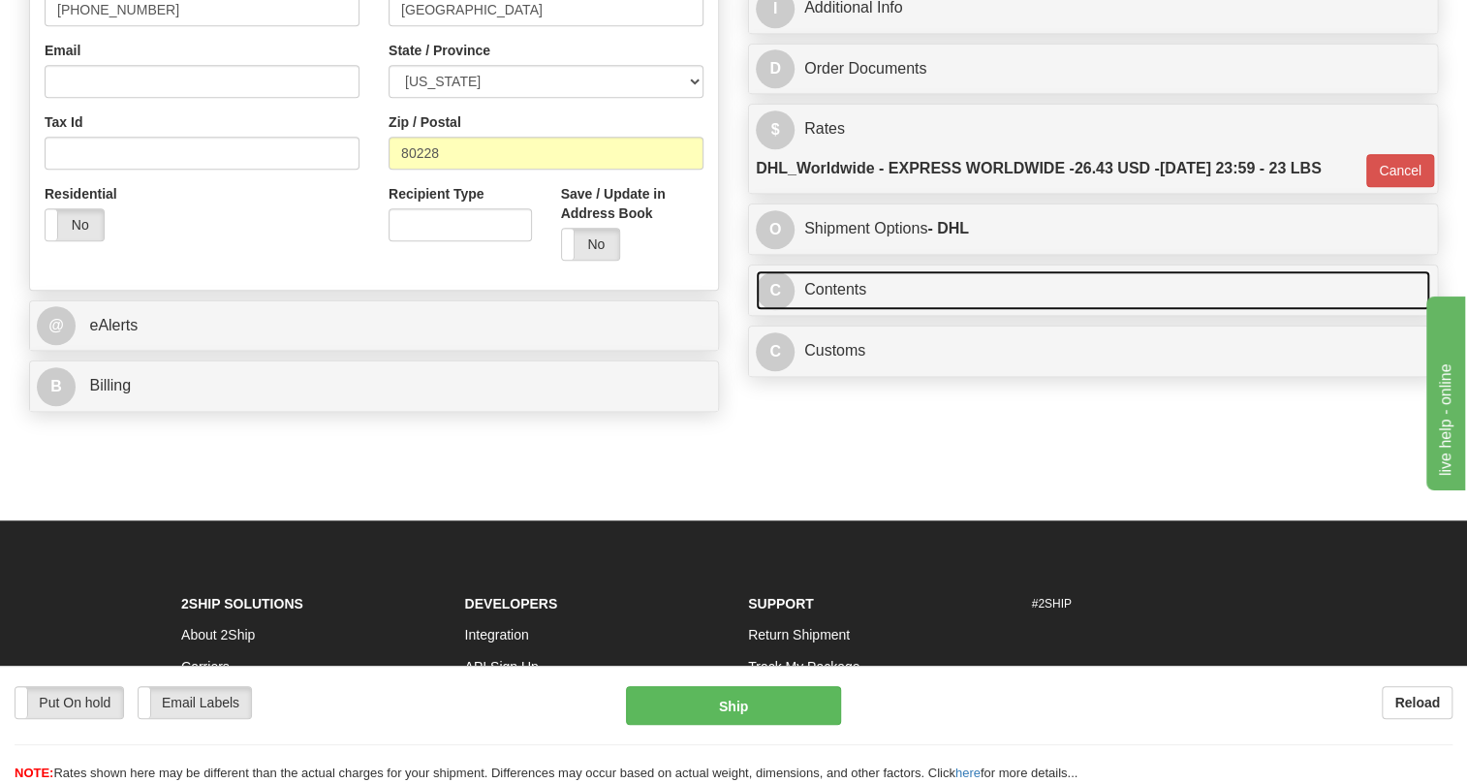
click at [835, 284] on link "C Contents" at bounding box center [1093, 290] width 674 height 40
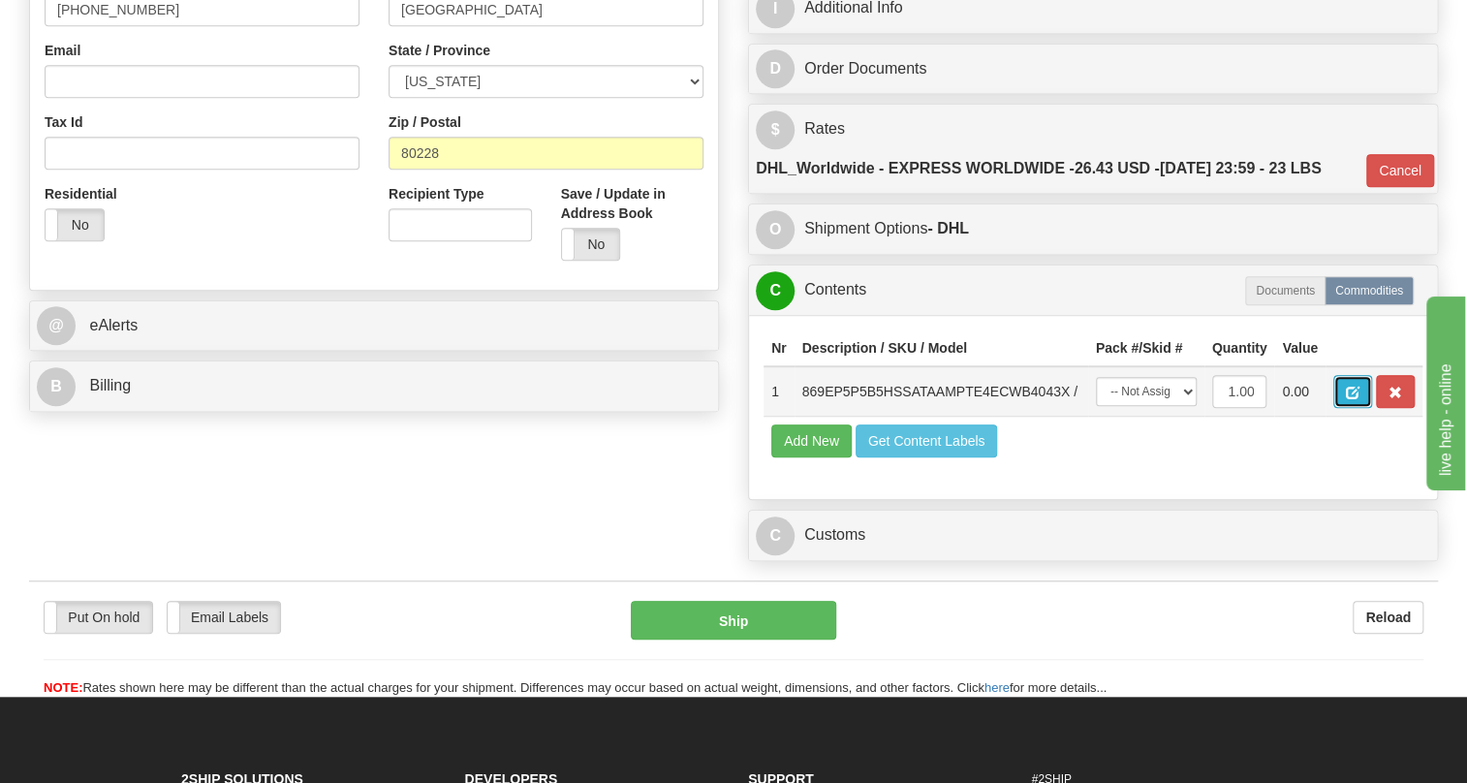
click at [1347, 389] on span "button" at bounding box center [1353, 393] width 14 height 13
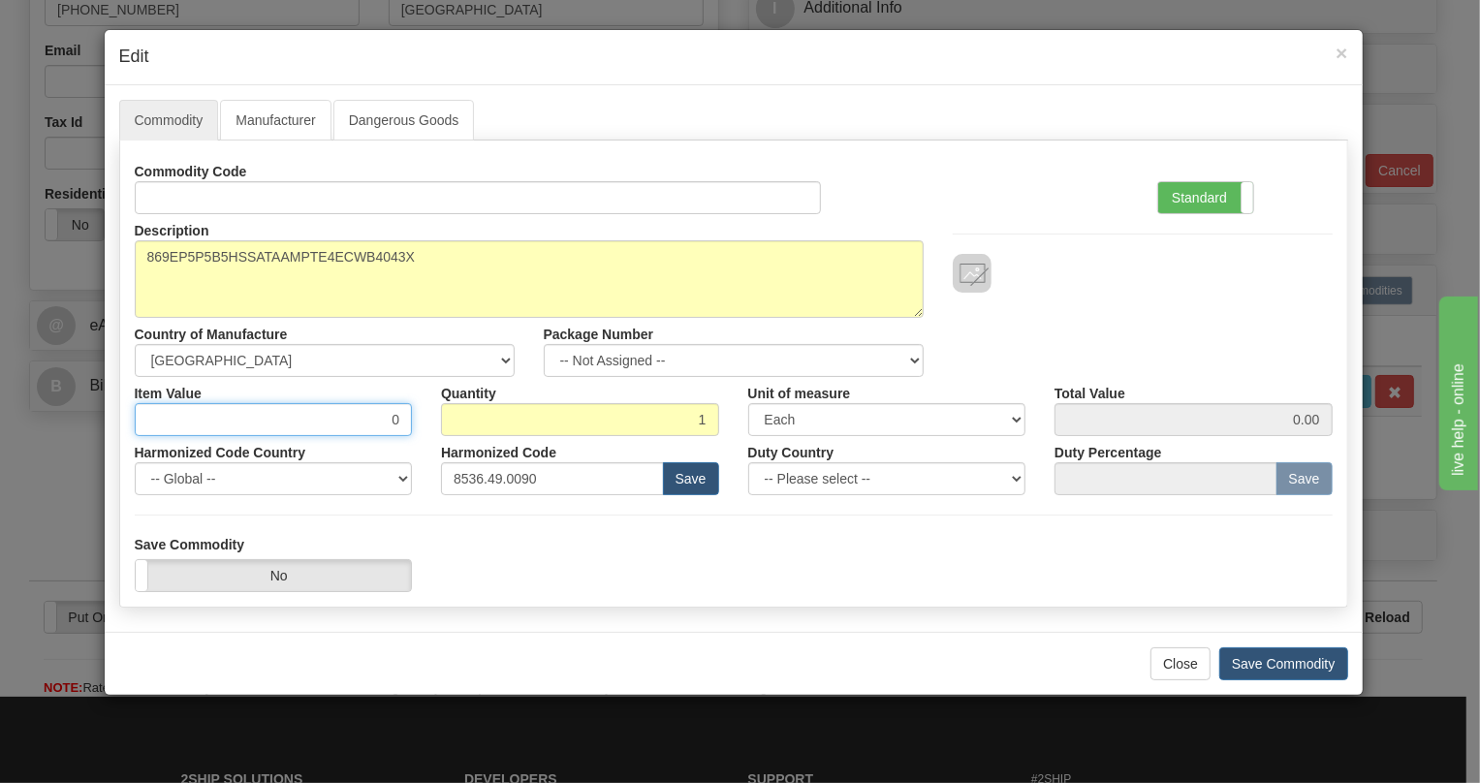
click at [390, 421] on input "0" at bounding box center [274, 419] width 278 height 33
click at [1197, 202] on label "Standard" at bounding box center [1205, 197] width 95 height 31
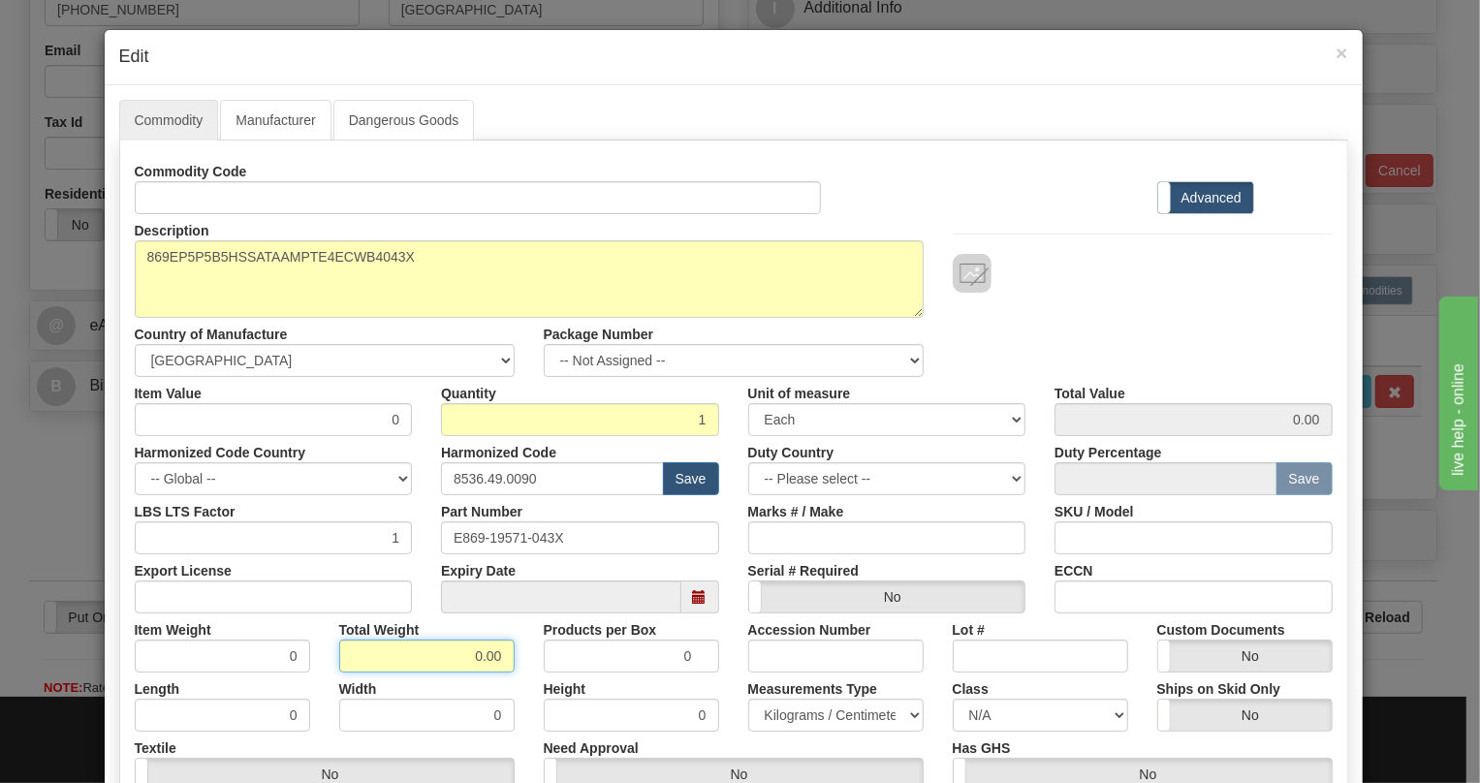
click at [455, 659] on input "0.00" at bounding box center [426, 655] width 175 height 33
type input "1.00"
type input "1.0000"
click at [814, 714] on select "Pounds / Inches Kilograms / Centimeters" at bounding box center [835, 715] width 175 height 33
select select "0"
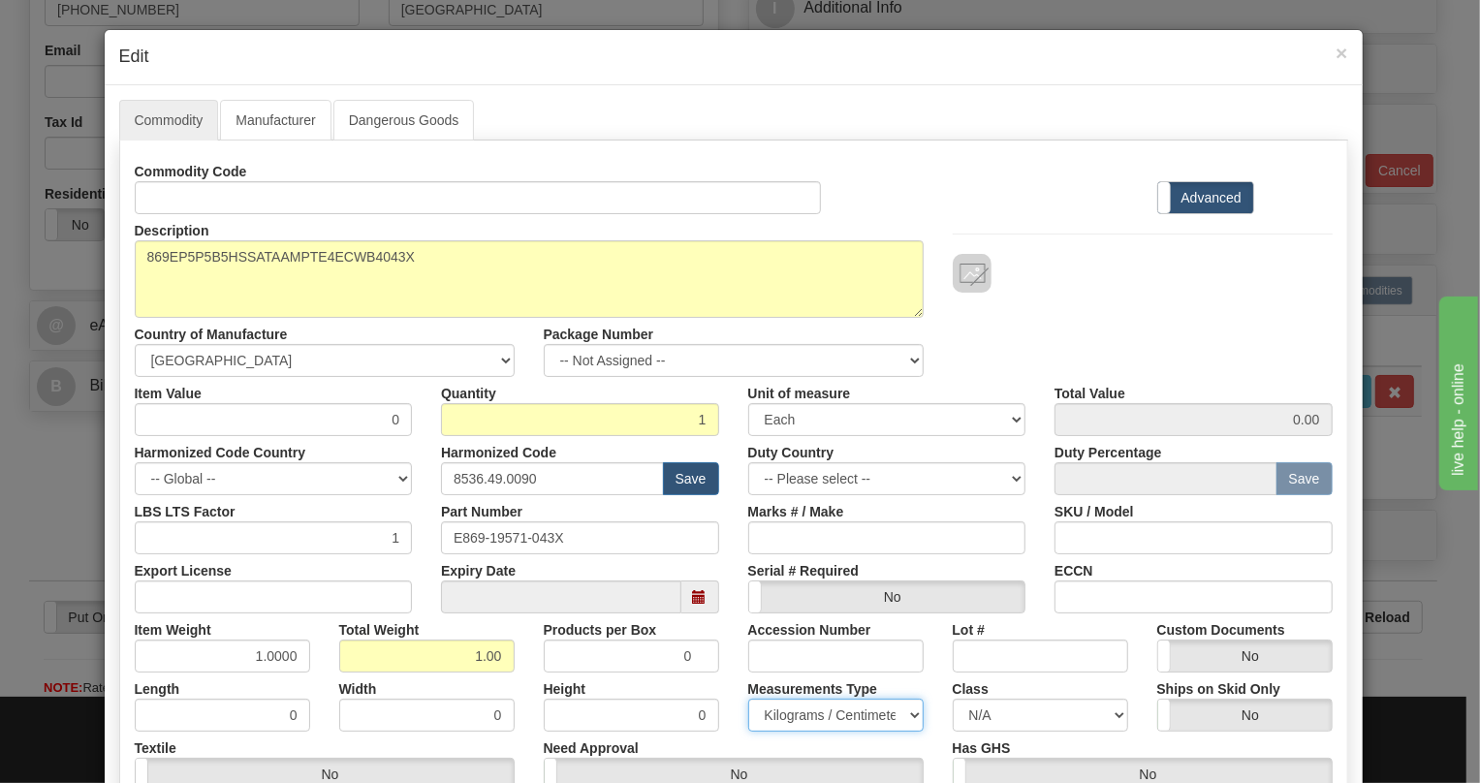
click at [748, 699] on select "Pounds / Inches Kilograms / Centimeters" at bounding box center [835, 715] width 175 height 33
click at [329, 511] on div "LBS LTS Factor 1" at bounding box center [273, 524] width 307 height 59
click at [379, 425] on input "0" at bounding box center [274, 419] width 278 height 33
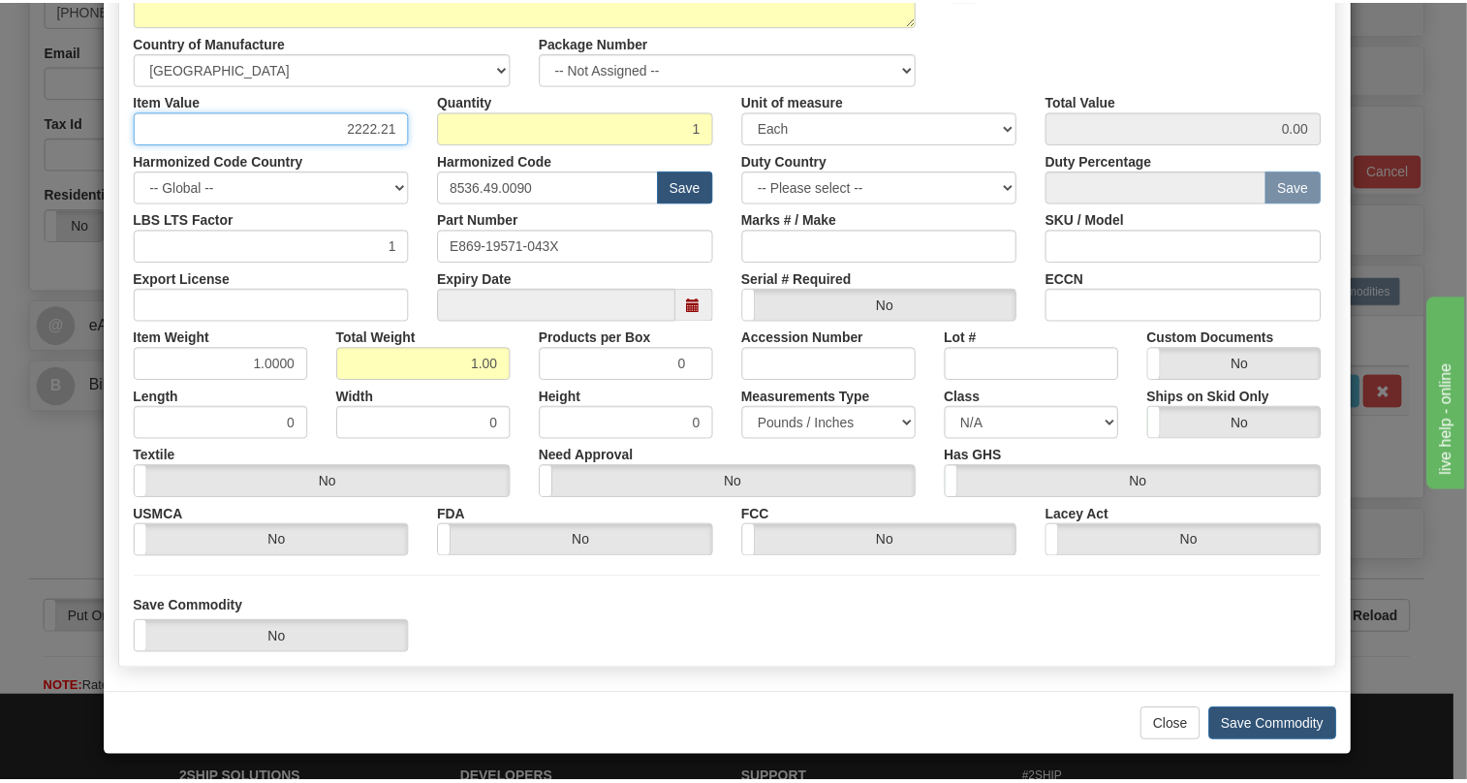
scroll to position [295, 0]
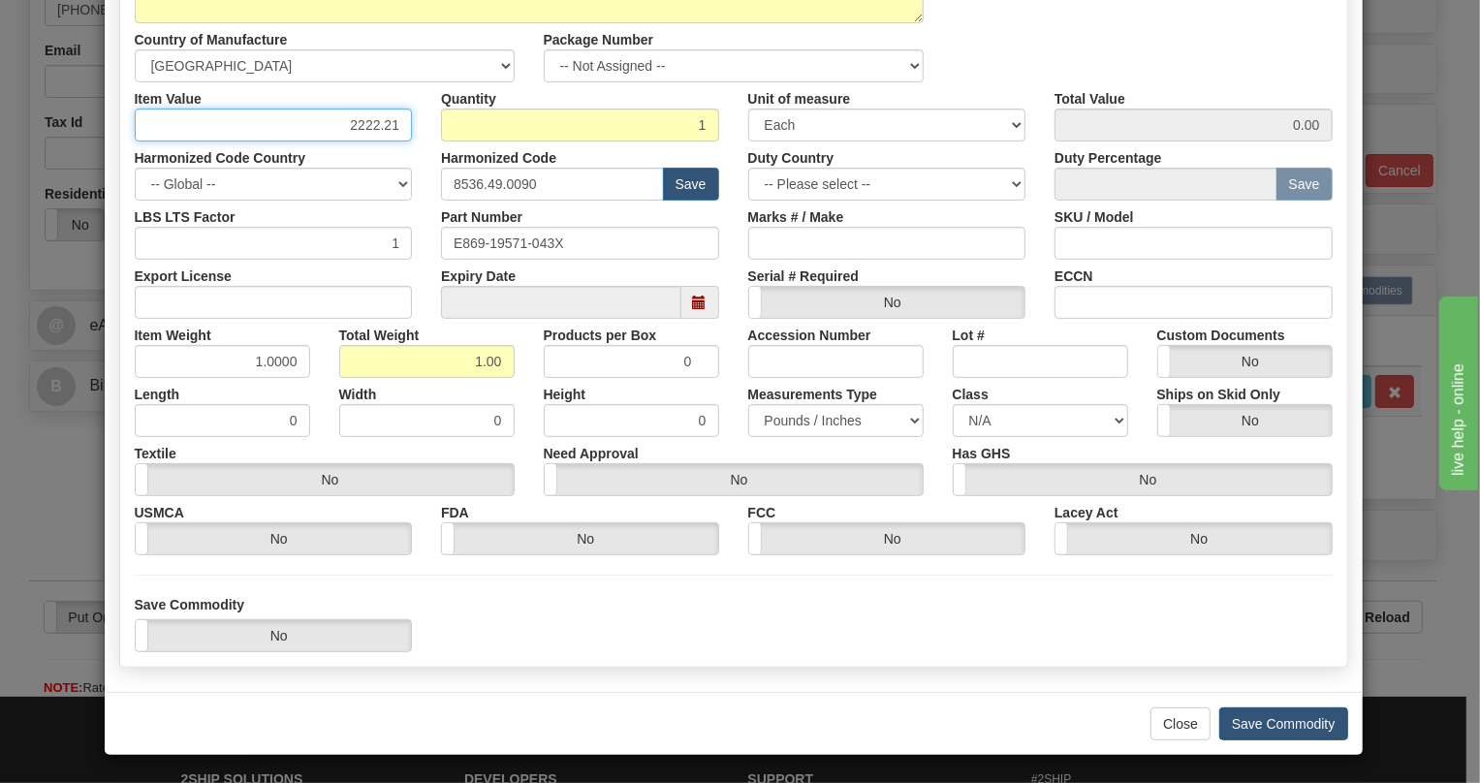
type input "2222.21"
click at [1271, 722] on button "Save Commodity" at bounding box center [1283, 723] width 129 height 33
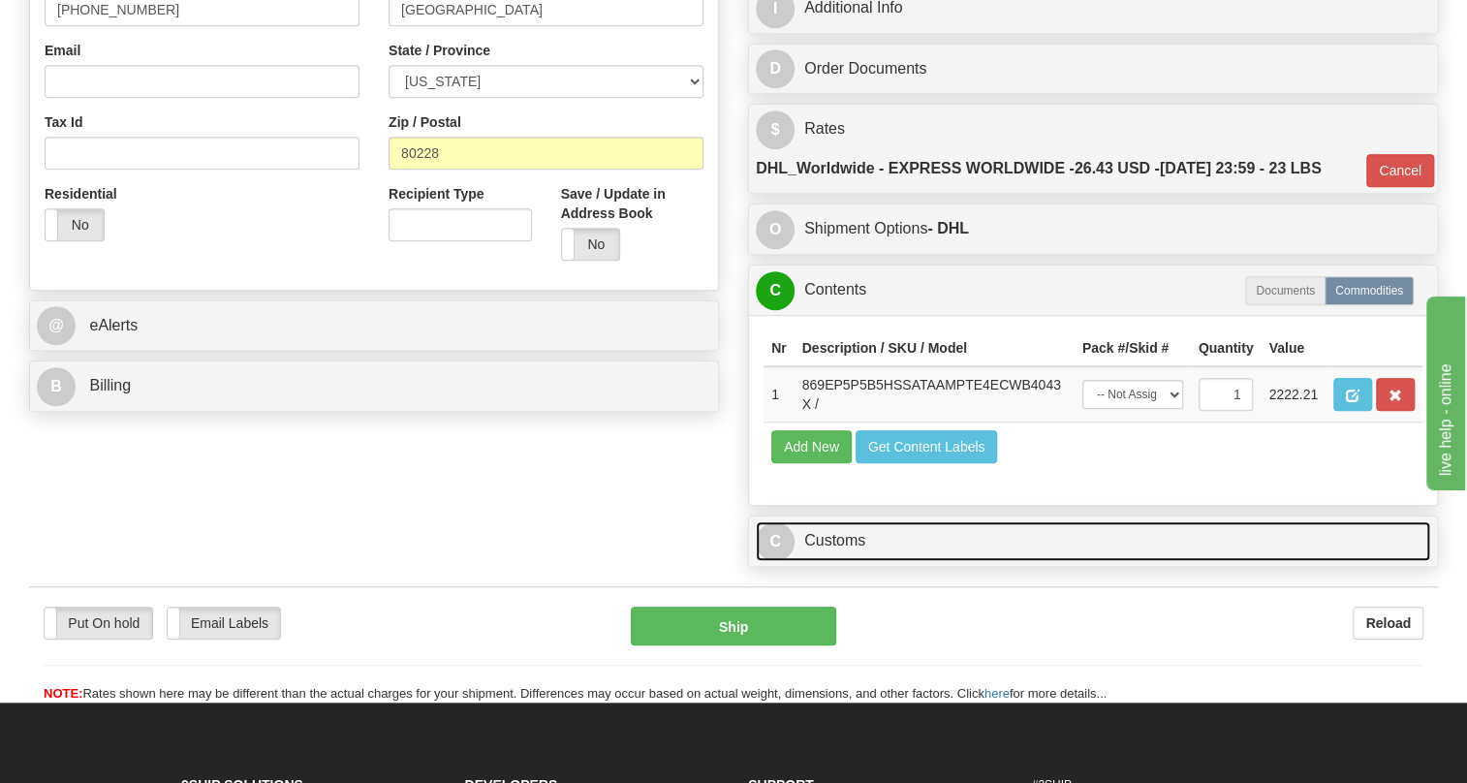
click at [852, 543] on link "C Customs" at bounding box center [1093, 541] width 674 height 40
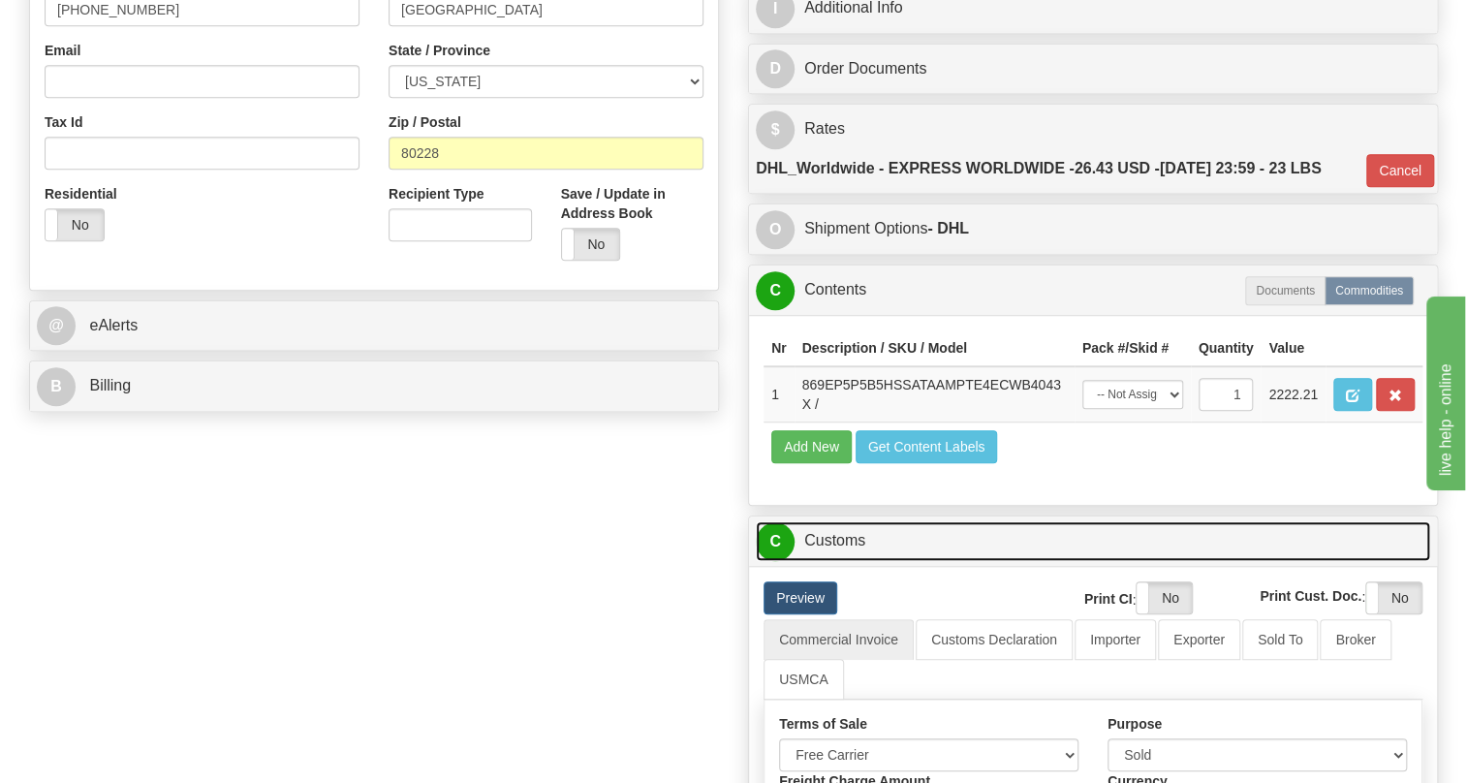
click at [852, 543] on link "C Customs" at bounding box center [1093, 541] width 674 height 40
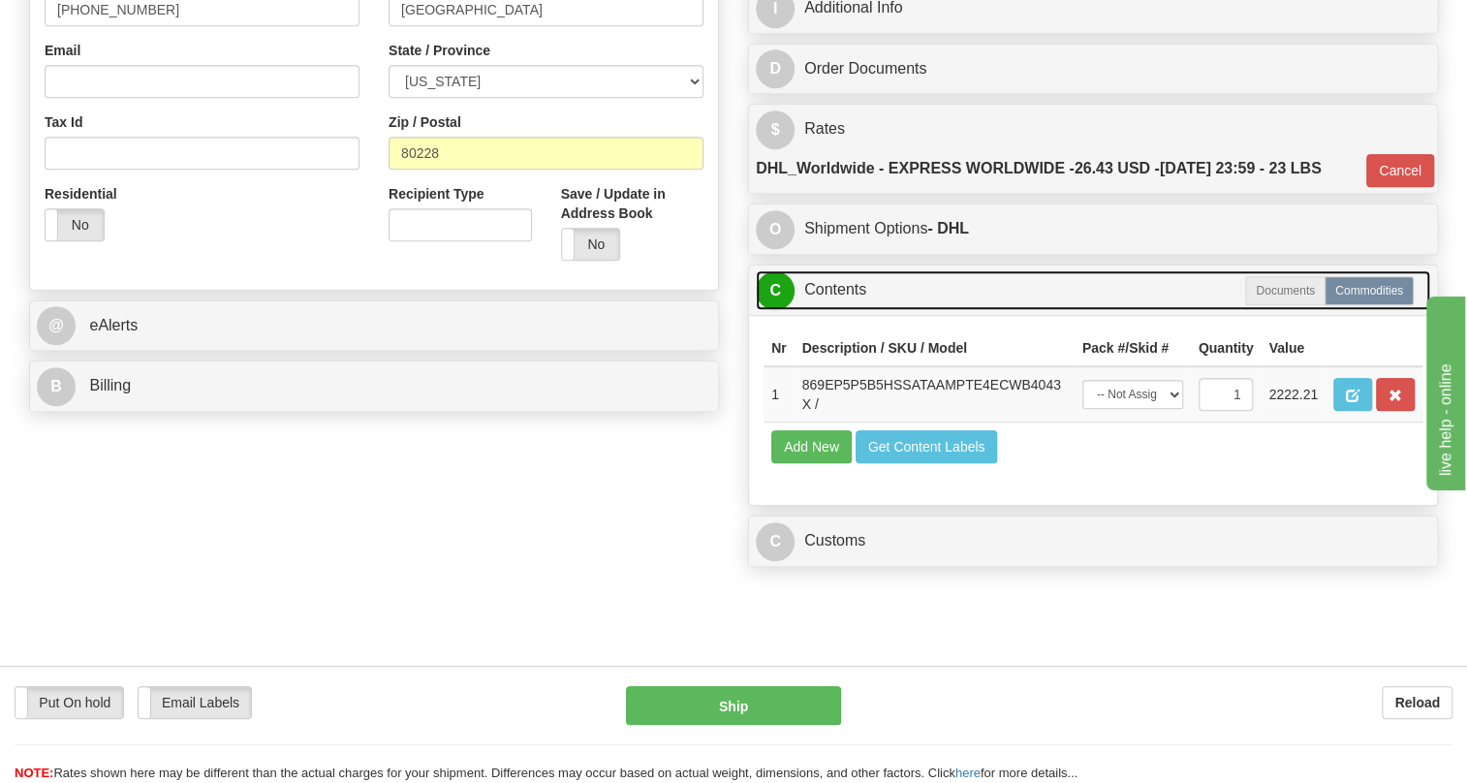
click at [841, 291] on link "C Contents" at bounding box center [1093, 290] width 674 height 40
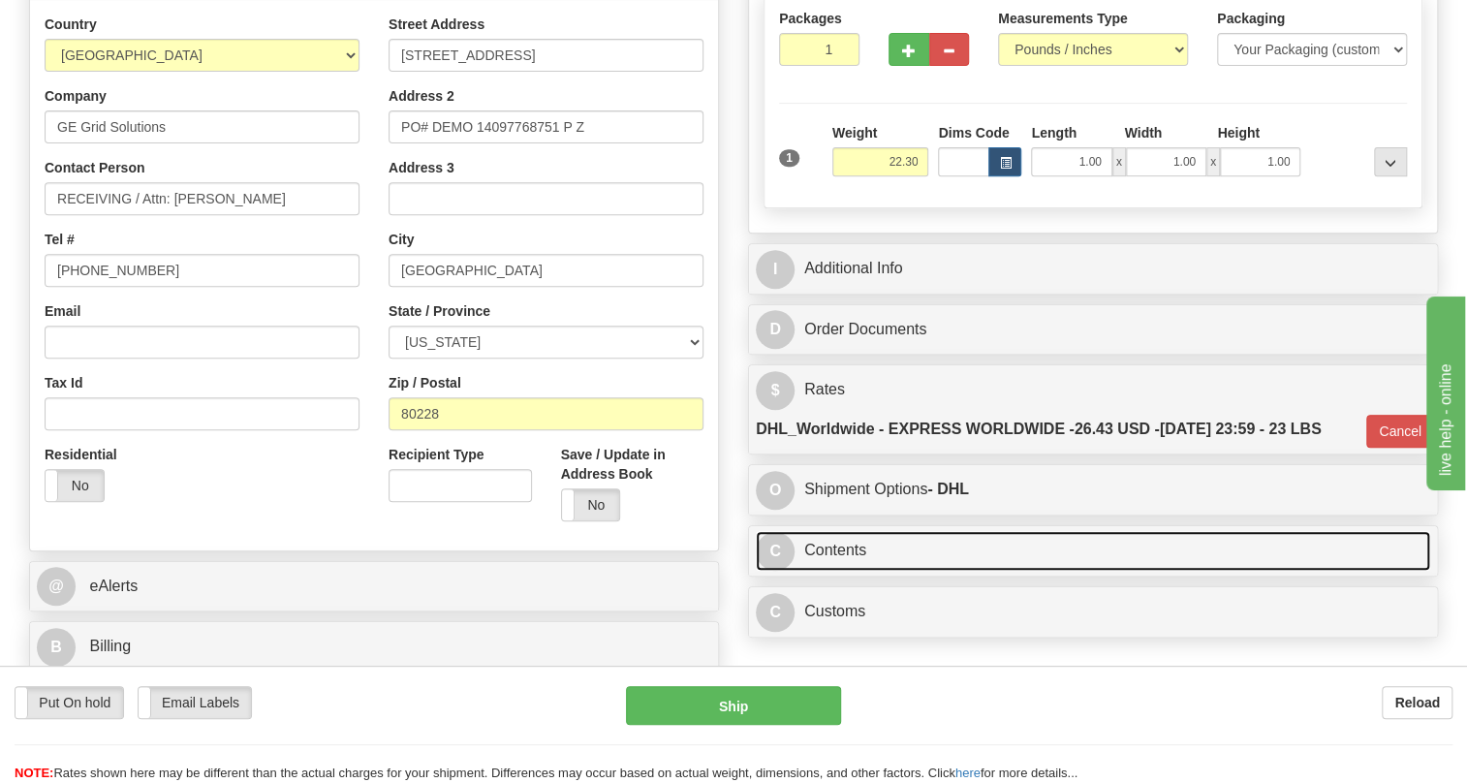
scroll to position [352, 0]
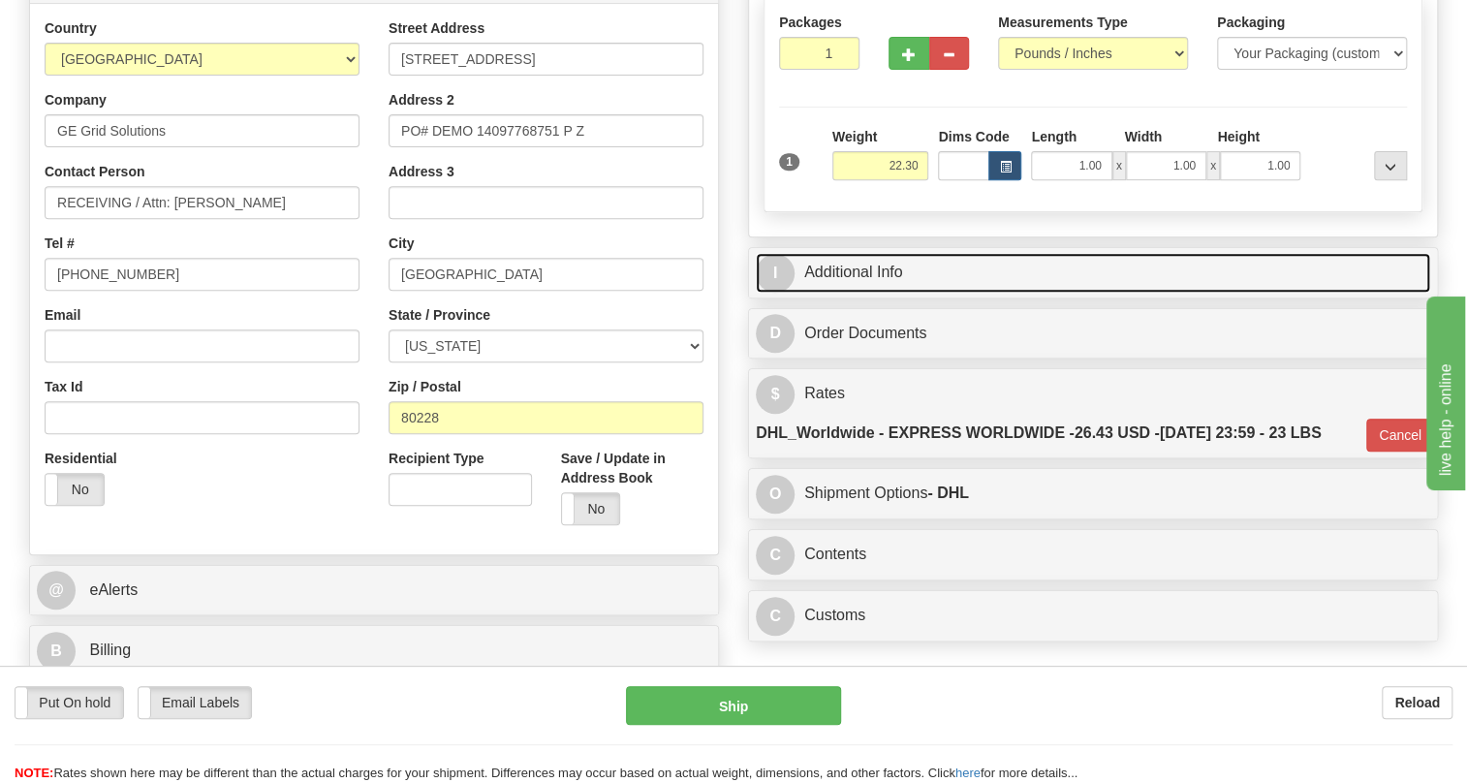
click at [854, 273] on link "I Additional Info" at bounding box center [1093, 273] width 674 height 40
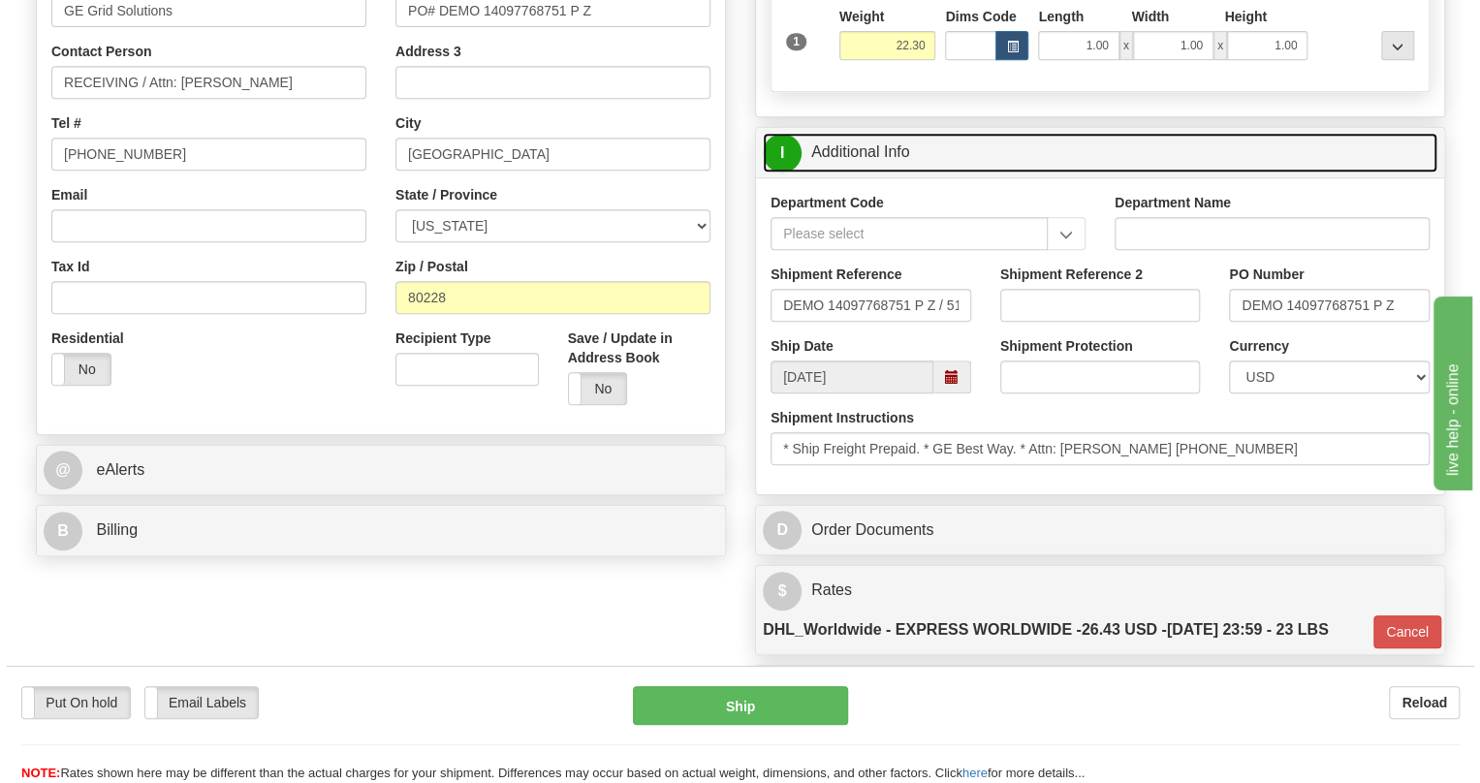
scroll to position [440, 0]
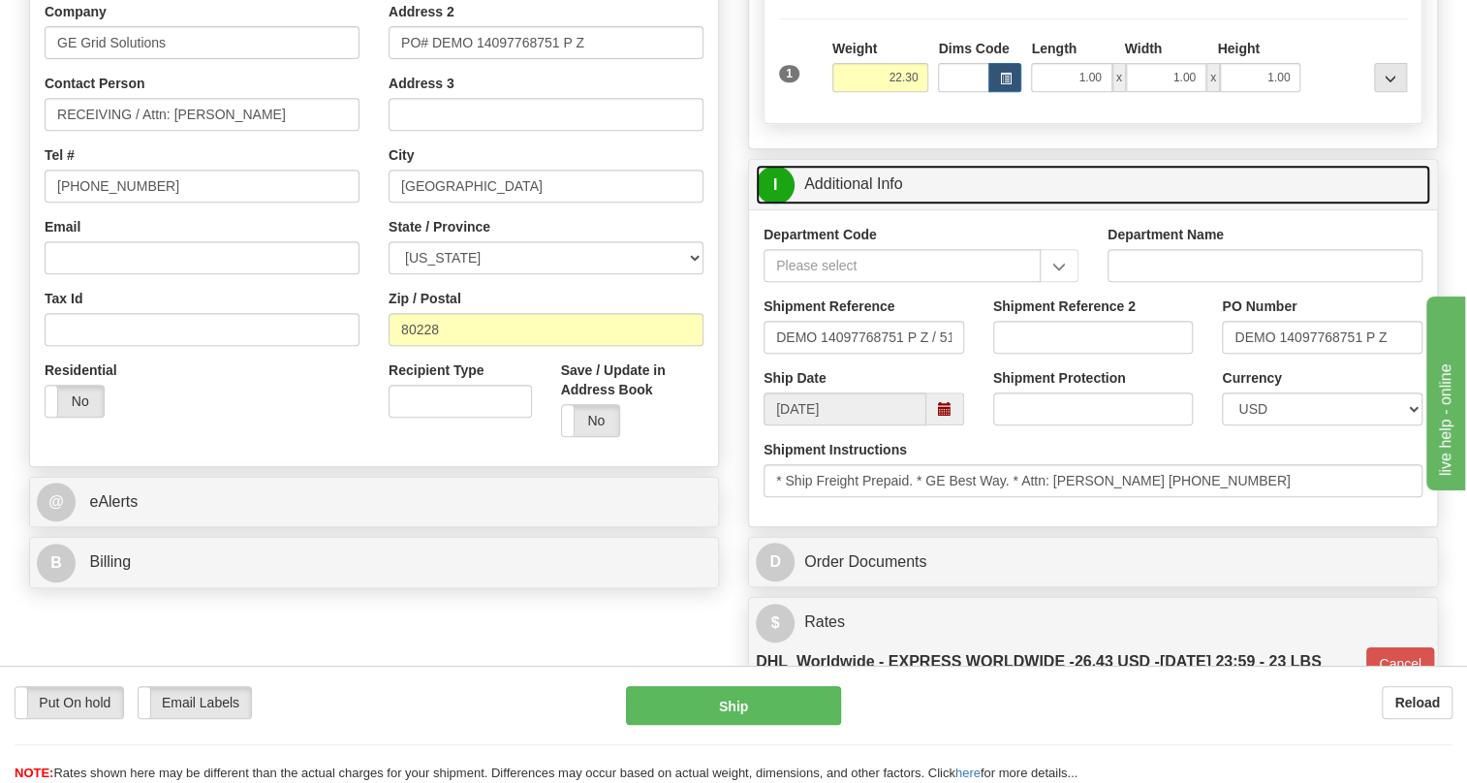
click at [855, 183] on link "I Additional Info" at bounding box center [1093, 185] width 674 height 40
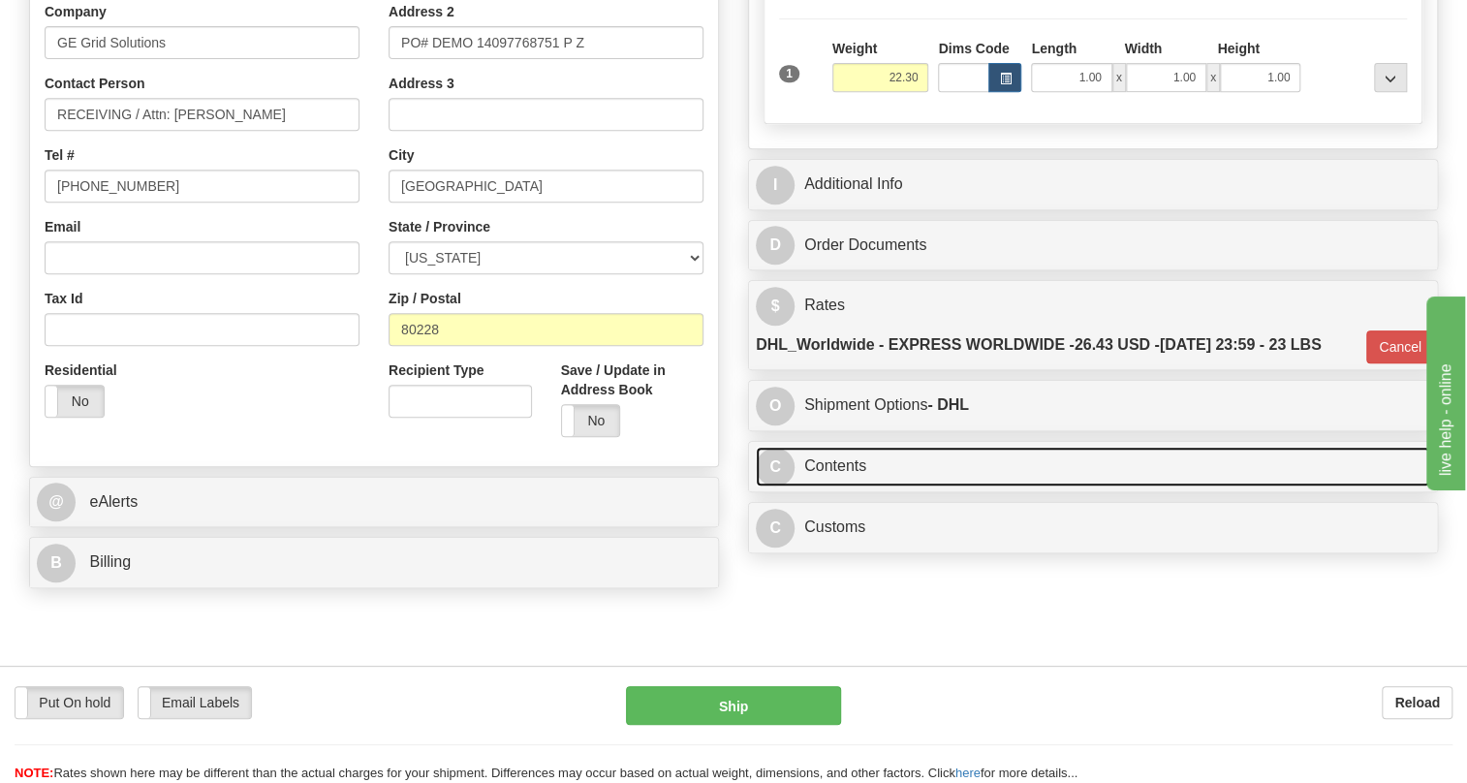
click at [842, 466] on link "C Contents" at bounding box center [1093, 467] width 674 height 40
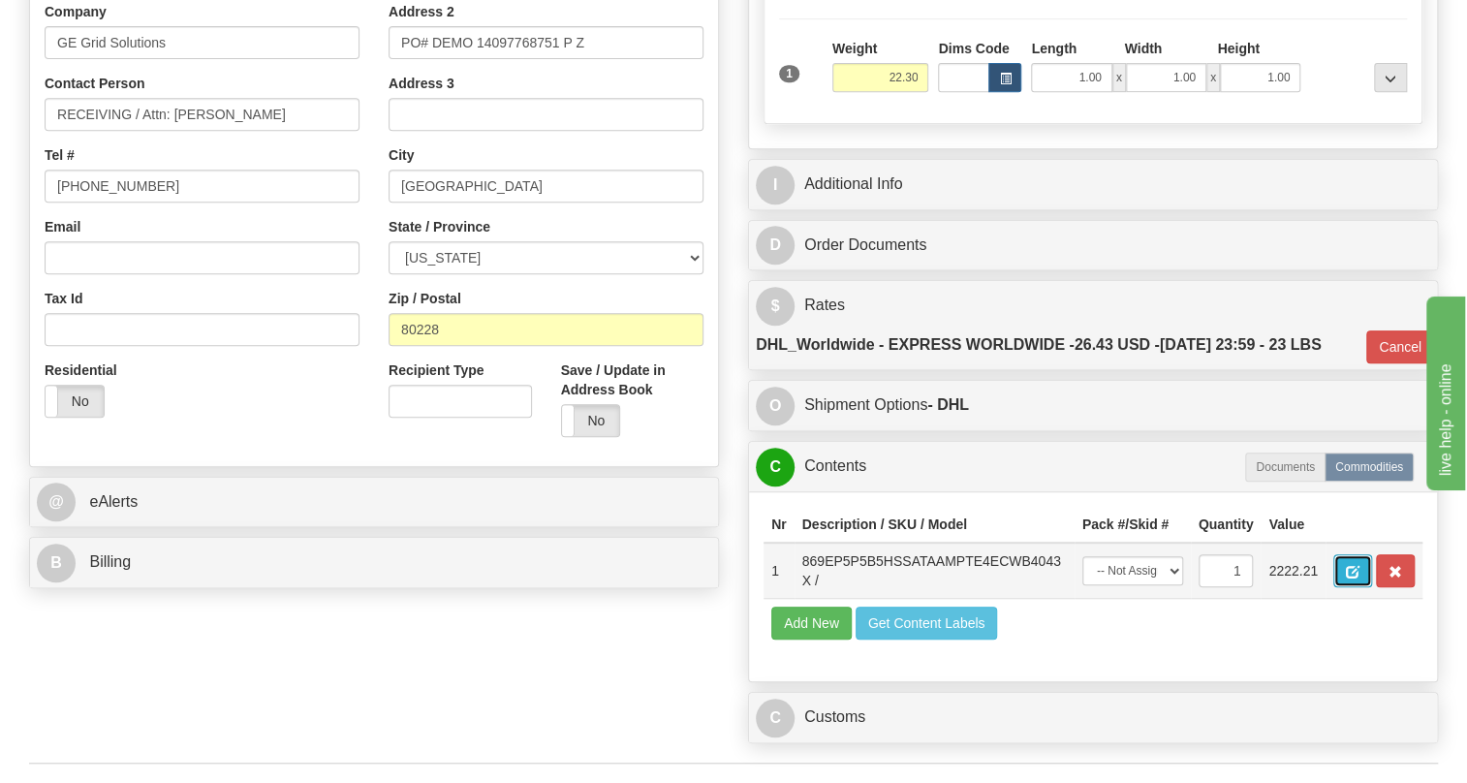
click at [1349, 569] on span "button" at bounding box center [1353, 572] width 14 height 13
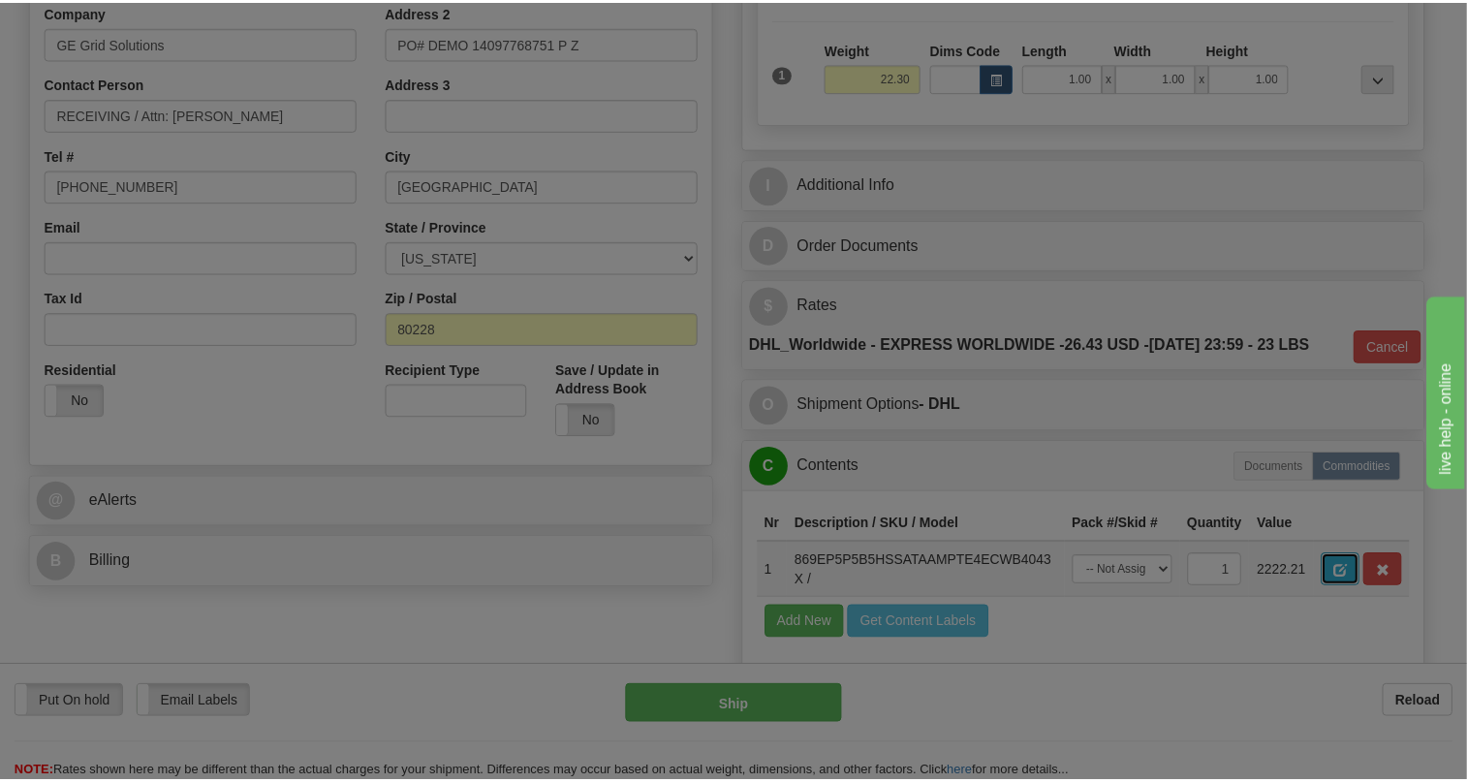
scroll to position [0, 0]
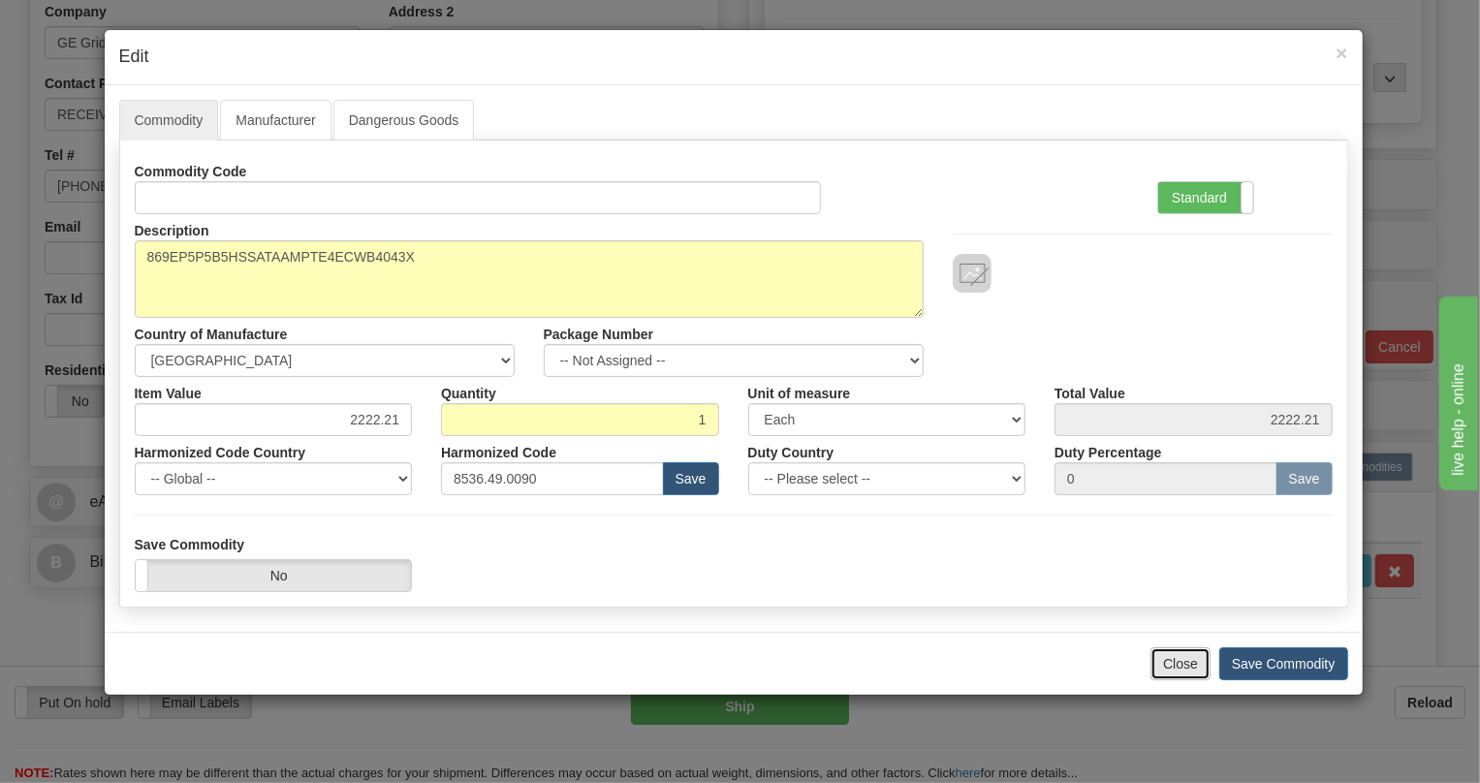
click at [1174, 662] on button "Close" at bounding box center [1180, 663] width 60 height 33
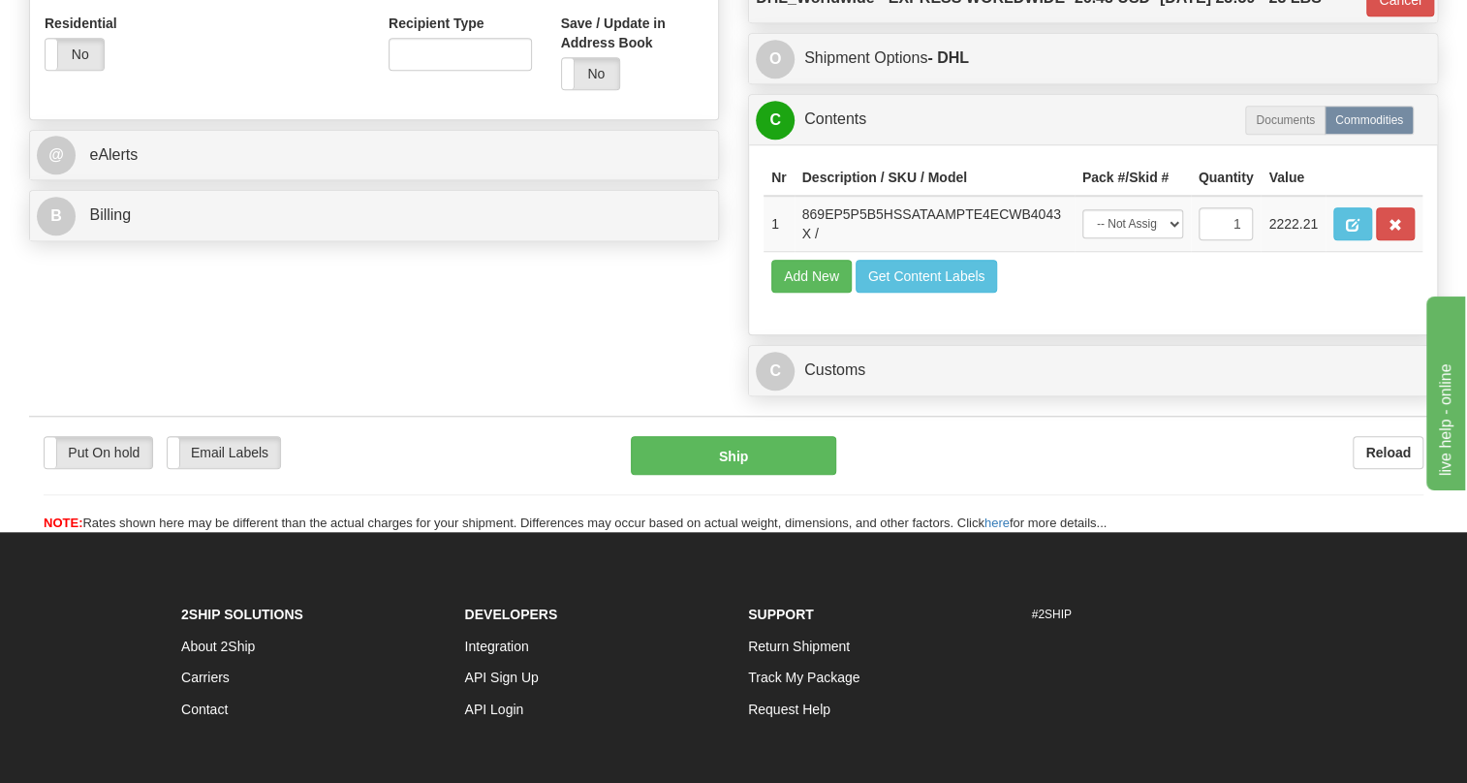
scroll to position [793, 0]
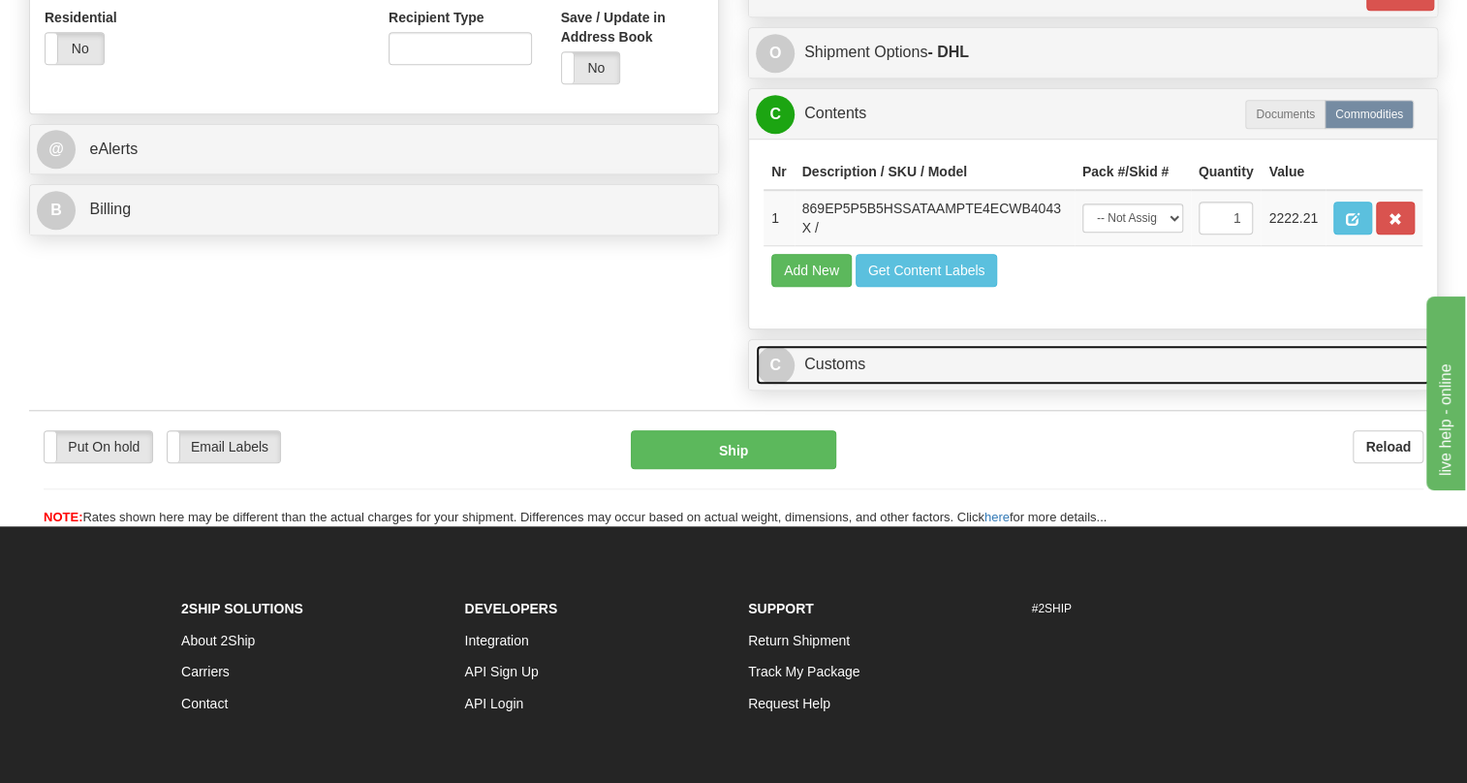
click at [850, 367] on link "C Customs" at bounding box center [1093, 365] width 674 height 40
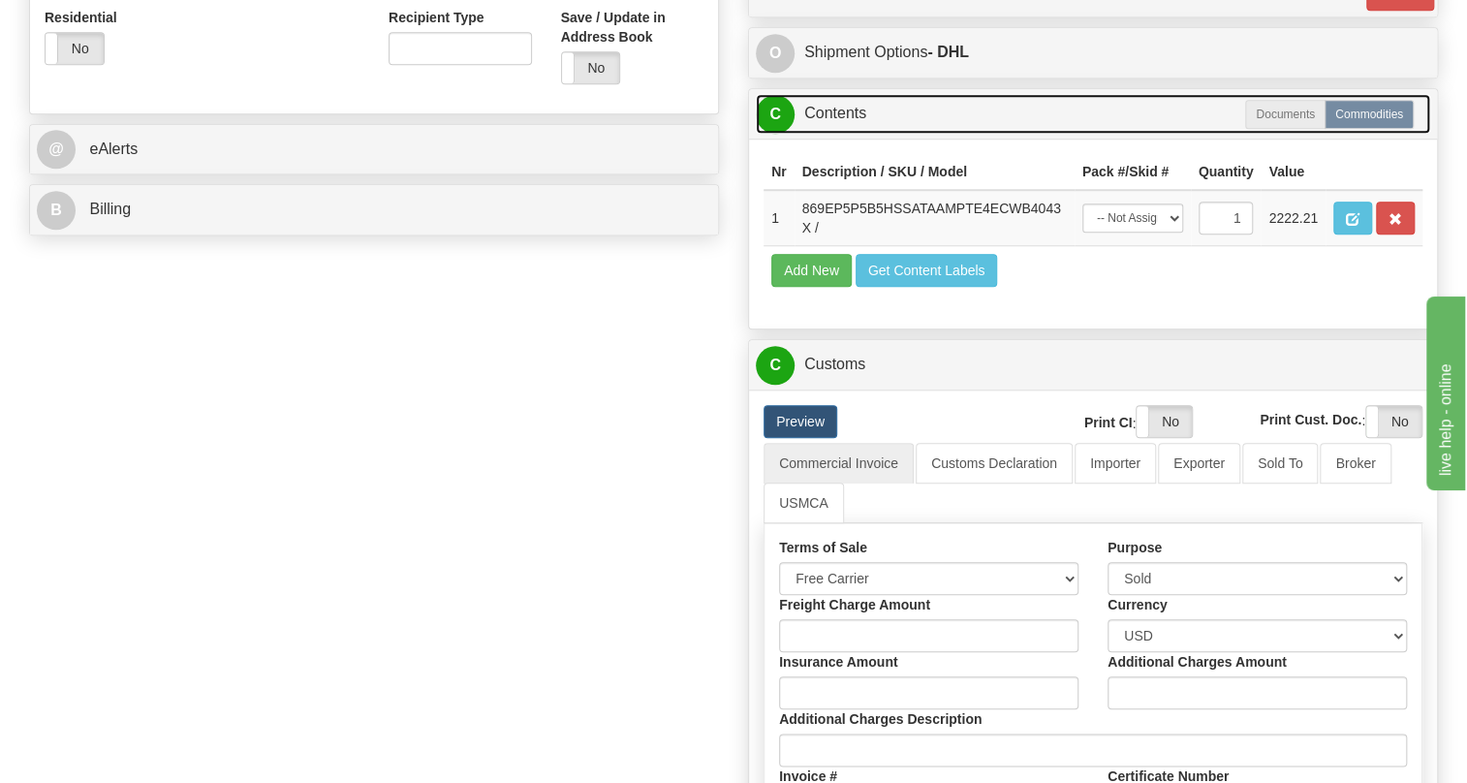
click at [831, 113] on link "C Contents" at bounding box center [1093, 114] width 674 height 40
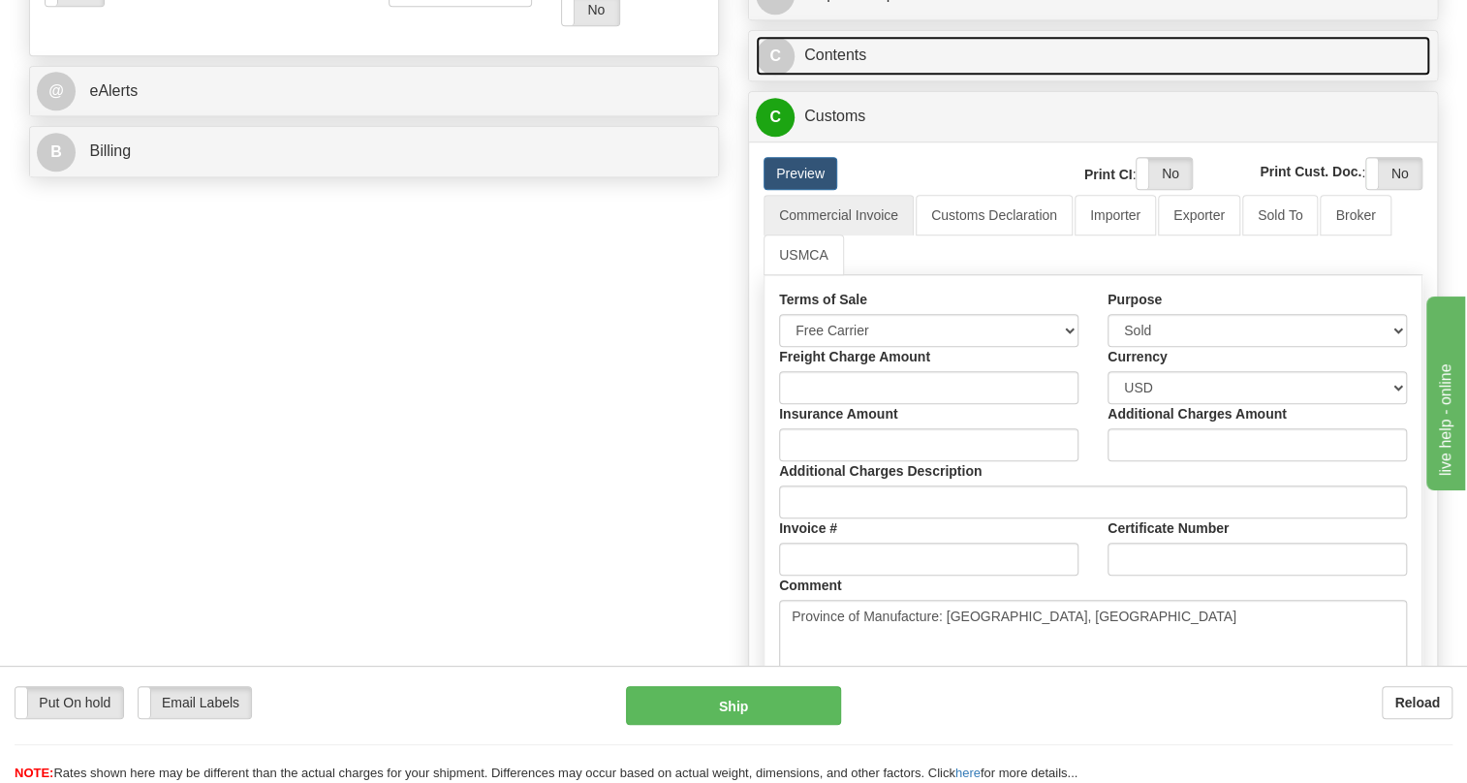
scroll to position [969, 0]
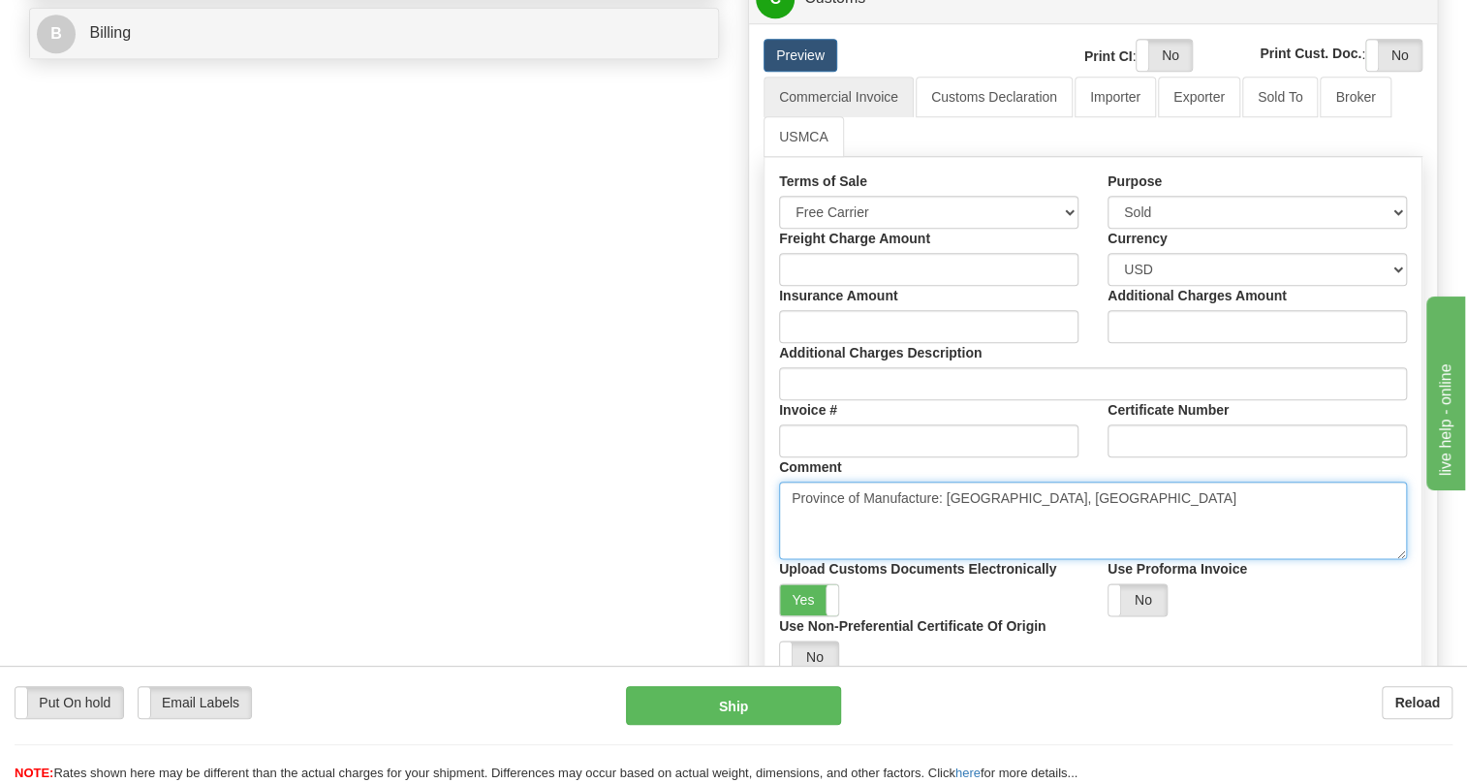
click at [1057, 501] on textarea "Province of Manufacture: [GEOGRAPHIC_DATA], [GEOGRAPHIC_DATA]" at bounding box center [1093, 521] width 628 height 78
click at [861, 525] on textarea "Province of Manufacture: [GEOGRAPHIC_DATA], [GEOGRAPHIC_DATA]" at bounding box center [1093, 521] width 628 height 78
paste textarea "Demo unit no commercial value. Declared value for import/export customs clearan…"
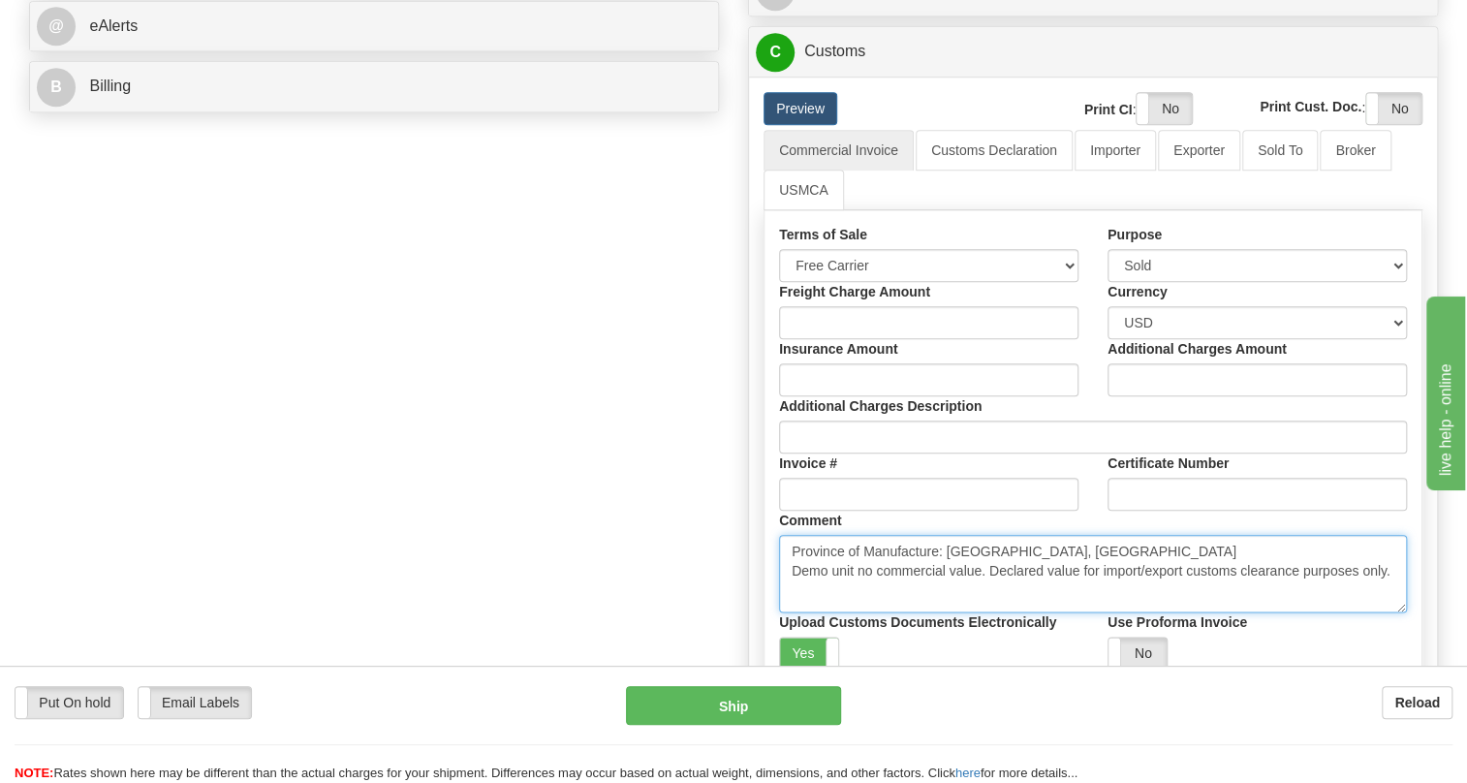
scroll to position [793, 0]
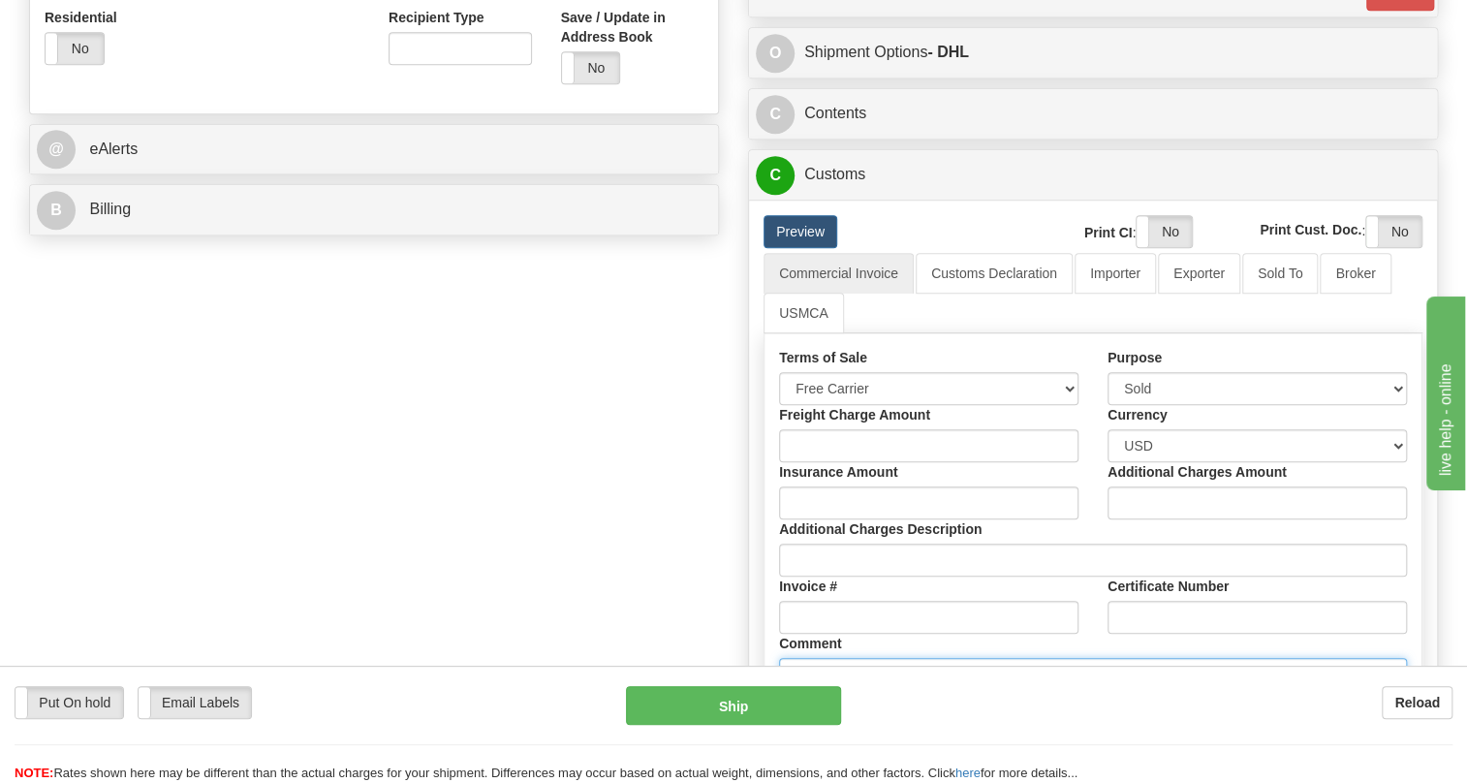
type textarea "Province of Manufacture: [GEOGRAPHIC_DATA], [GEOGRAPHIC_DATA] Demo unit no comm…"
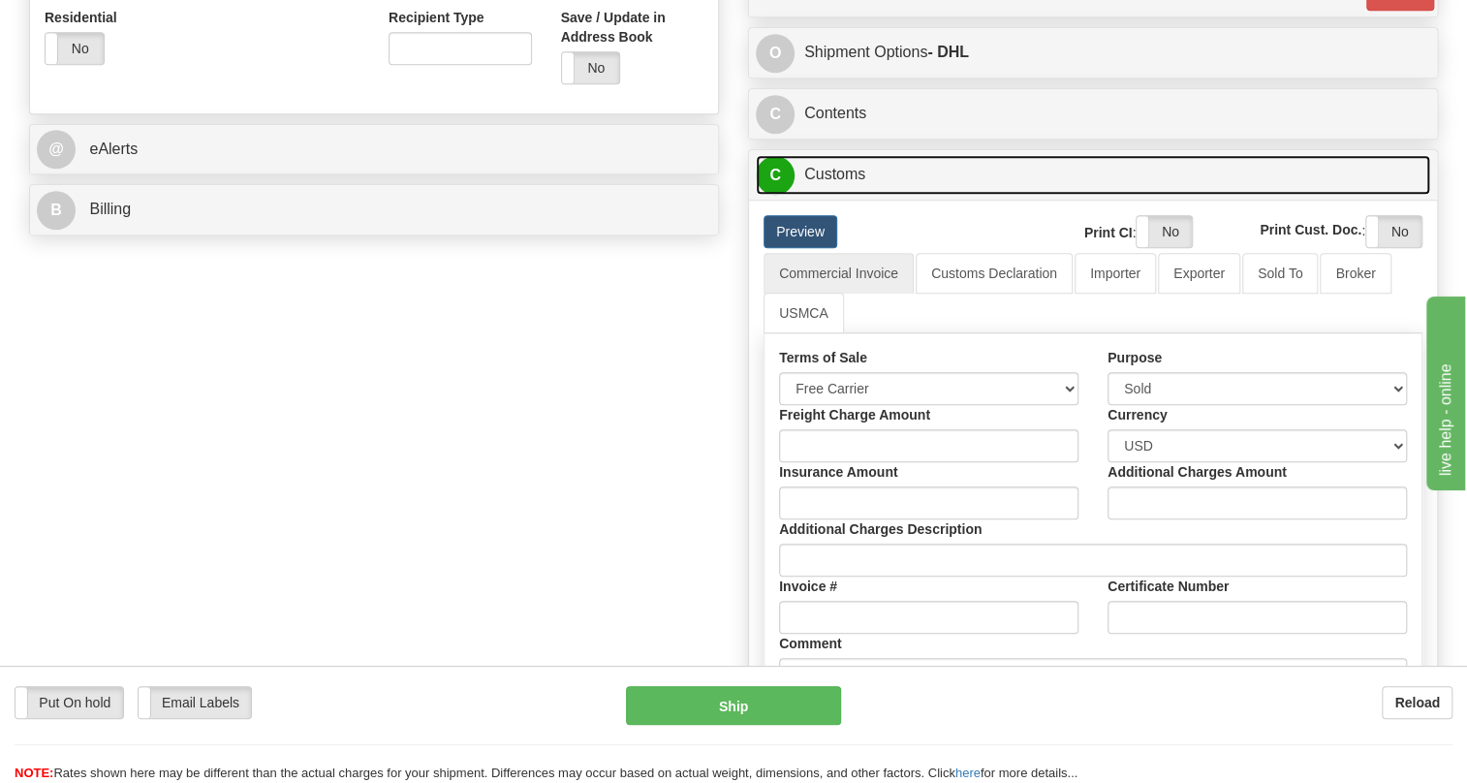
click at [836, 175] on link "C Customs" at bounding box center [1093, 175] width 674 height 40
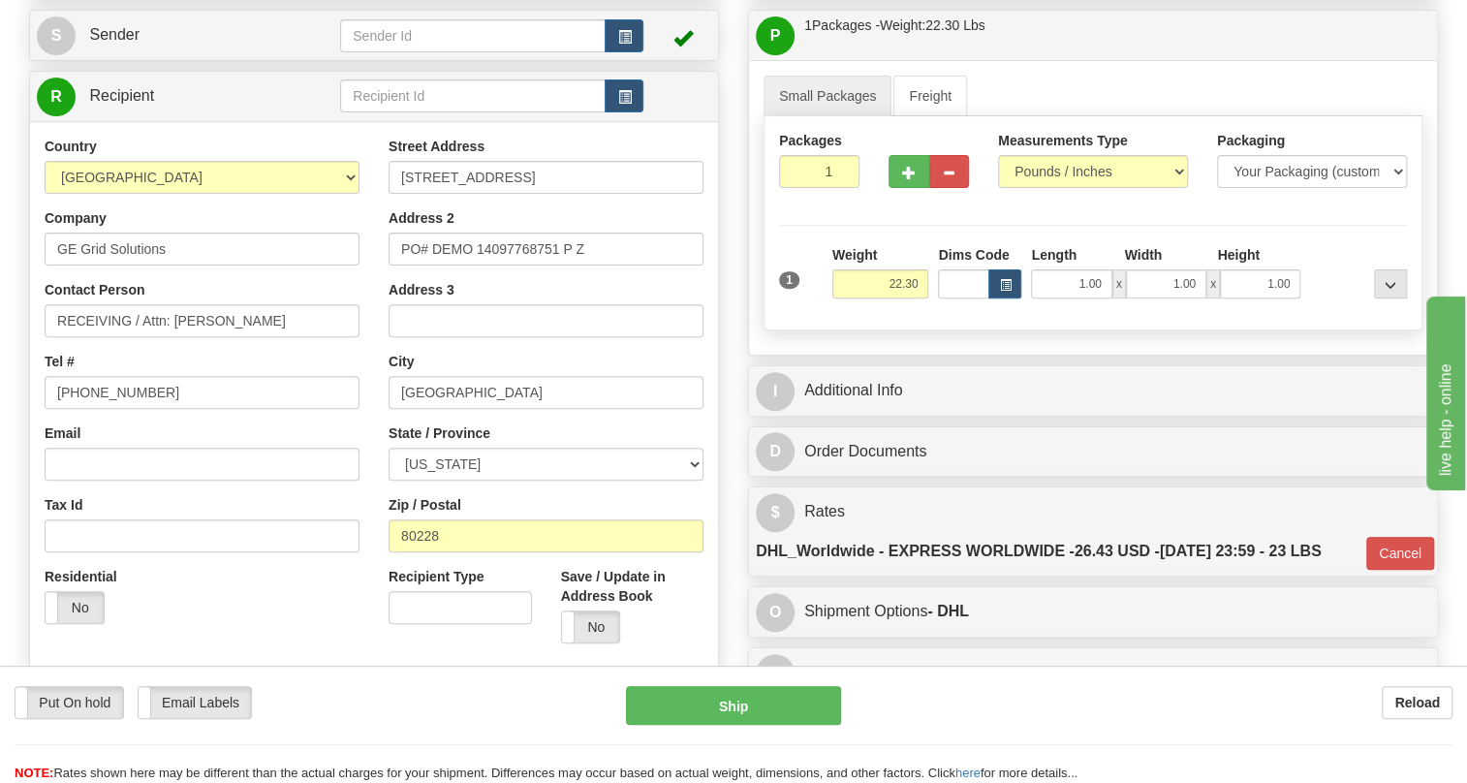
scroll to position [145, 0]
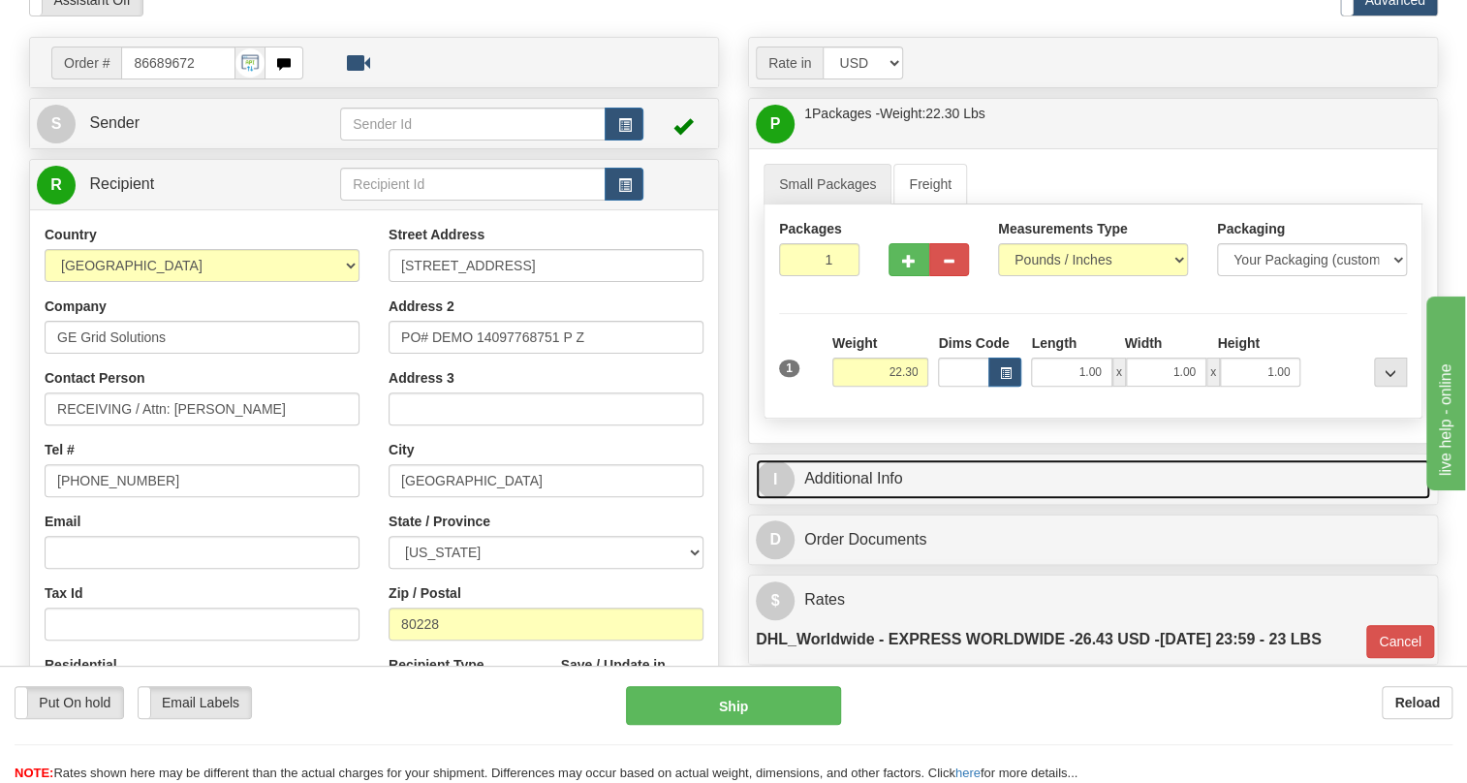
click at [846, 477] on link "I Additional Info" at bounding box center [1093, 479] width 674 height 40
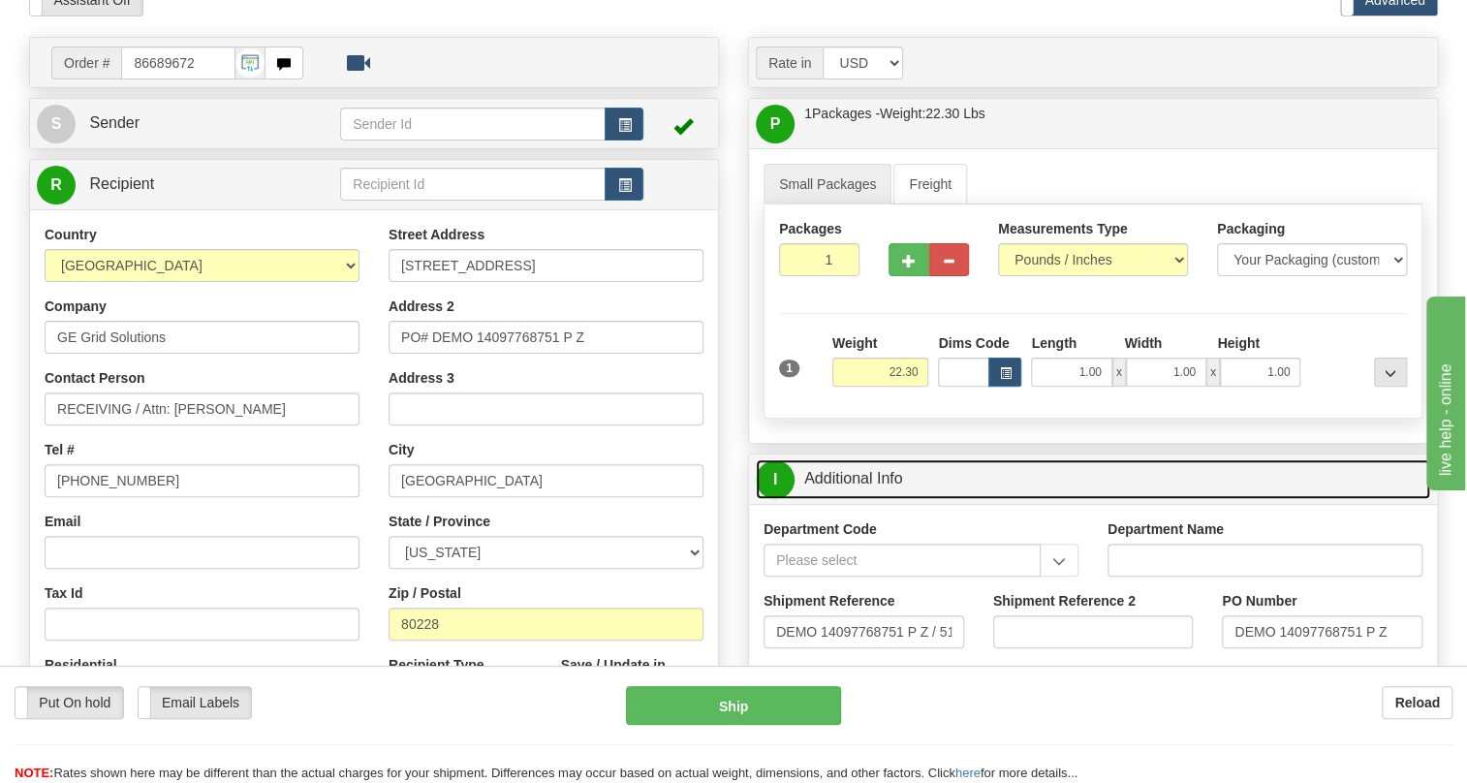
click at [846, 477] on link "I Additional Info" at bounding box center [1093, 479] width 674 height 40
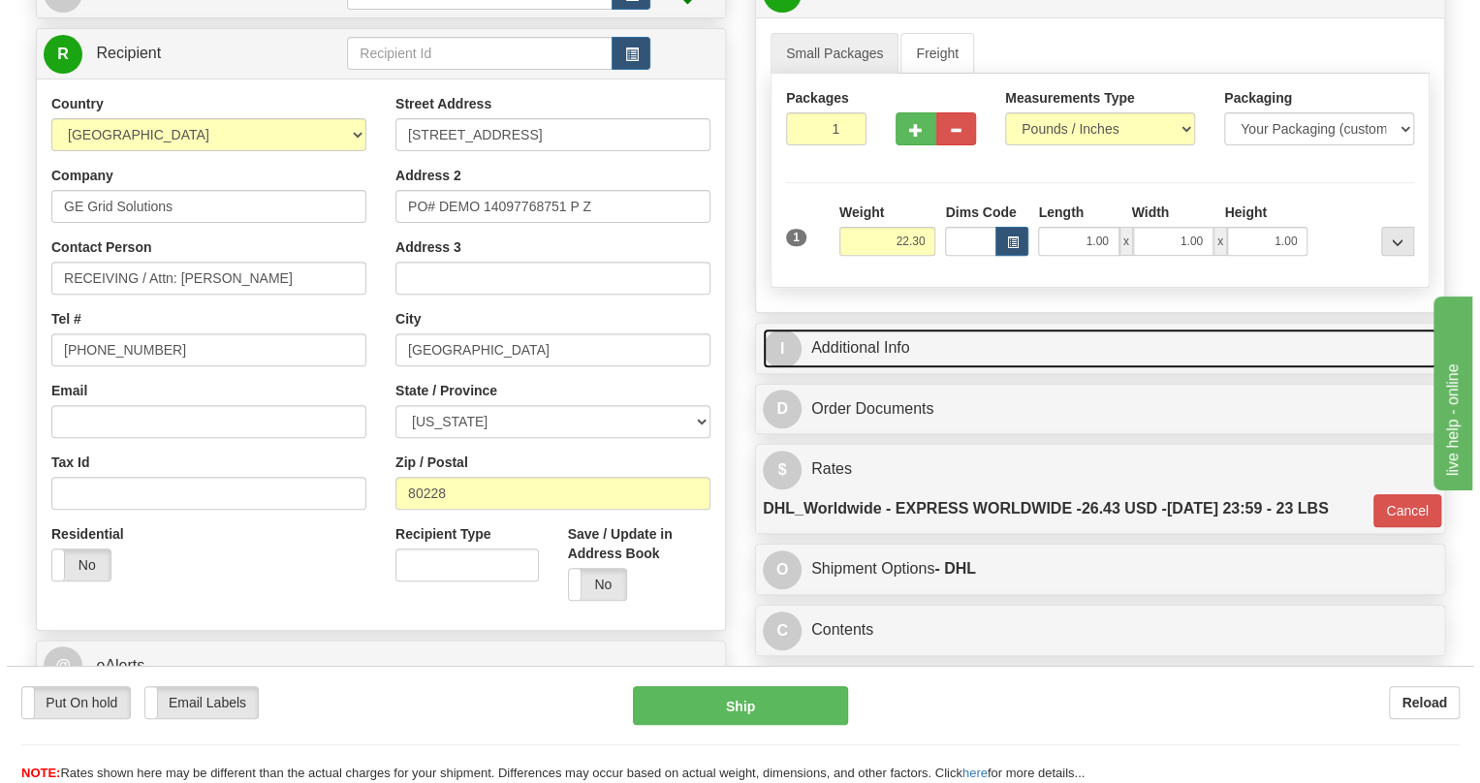
scroll to position [234, 0]
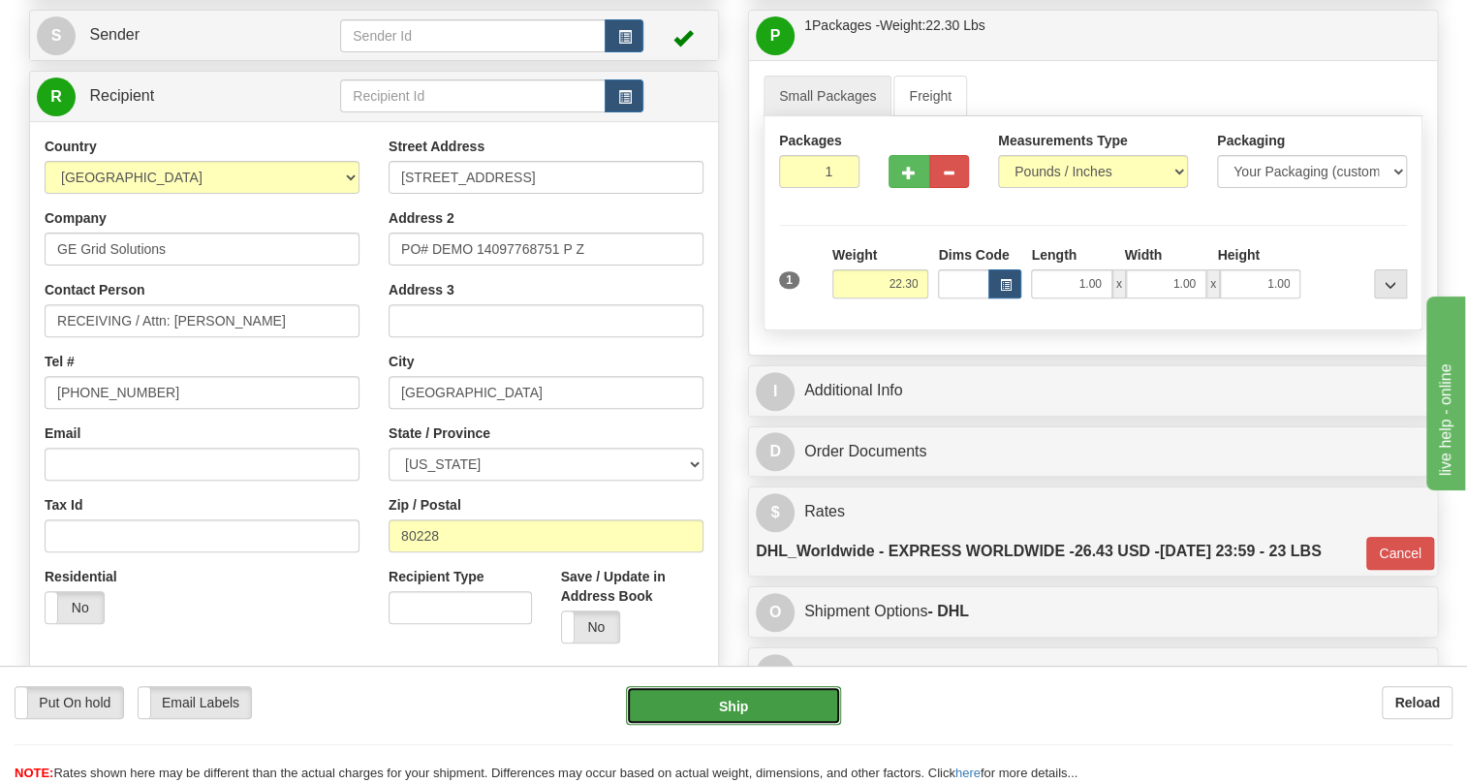
click at [728, 706] on button "Ship" at bounding box center [733, 705] width 215 height 39
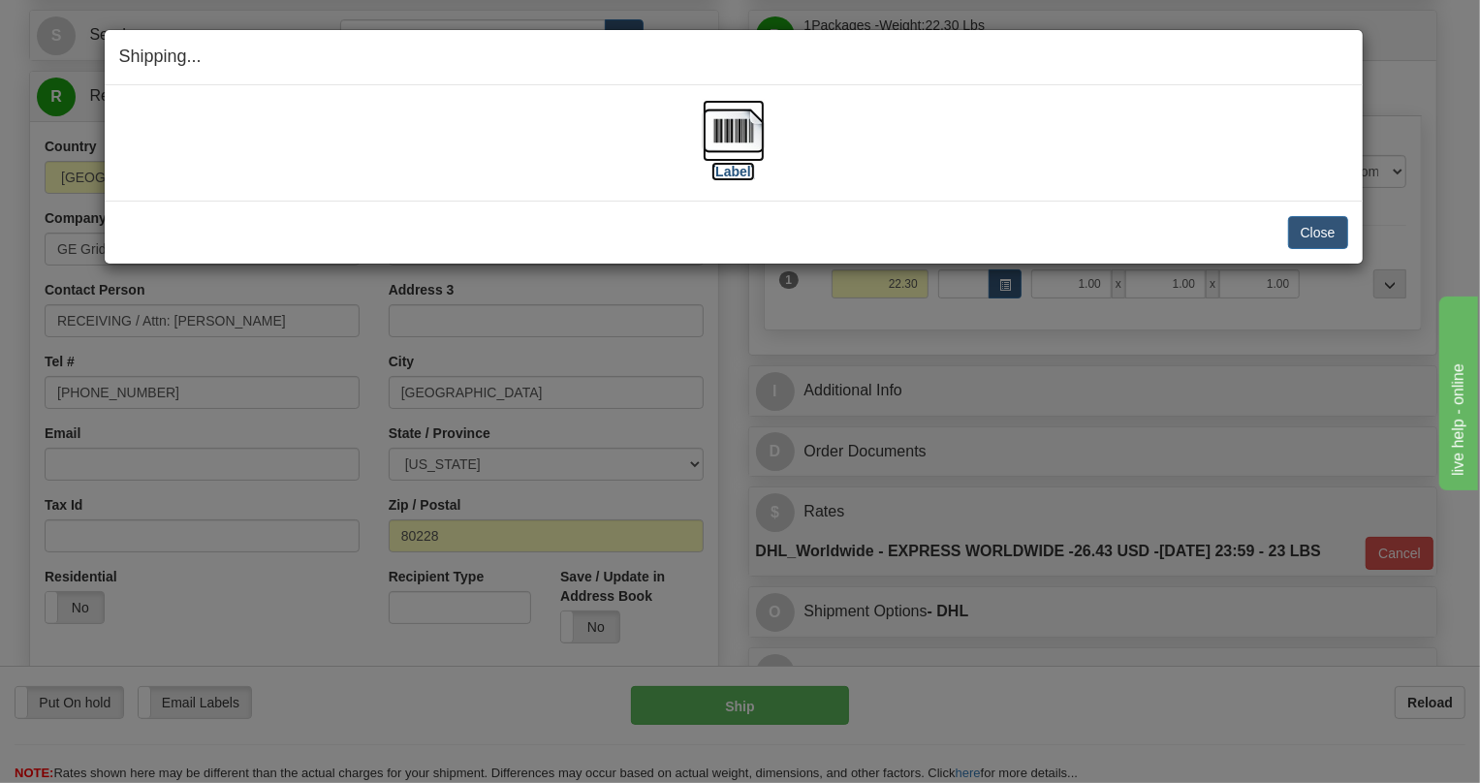
click at [728, 133] on img at bounding box center [733, 131] width 62 height 62
click at [1322, 229] on button "Close" at bounding box center [1318, 232] width 60 height 33
